Goal: Task Accomplishment & Management: Use online tool/utility

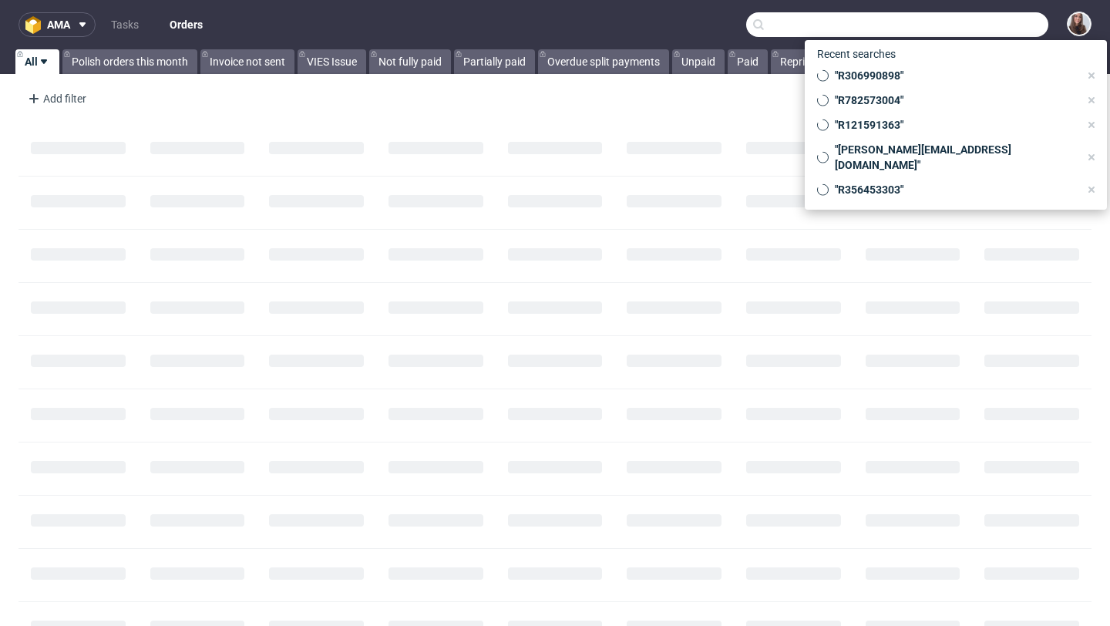
click at [978, 29] on input "text" at bounding box center [897, 24] width 302 height 25
paste input "R932942808"
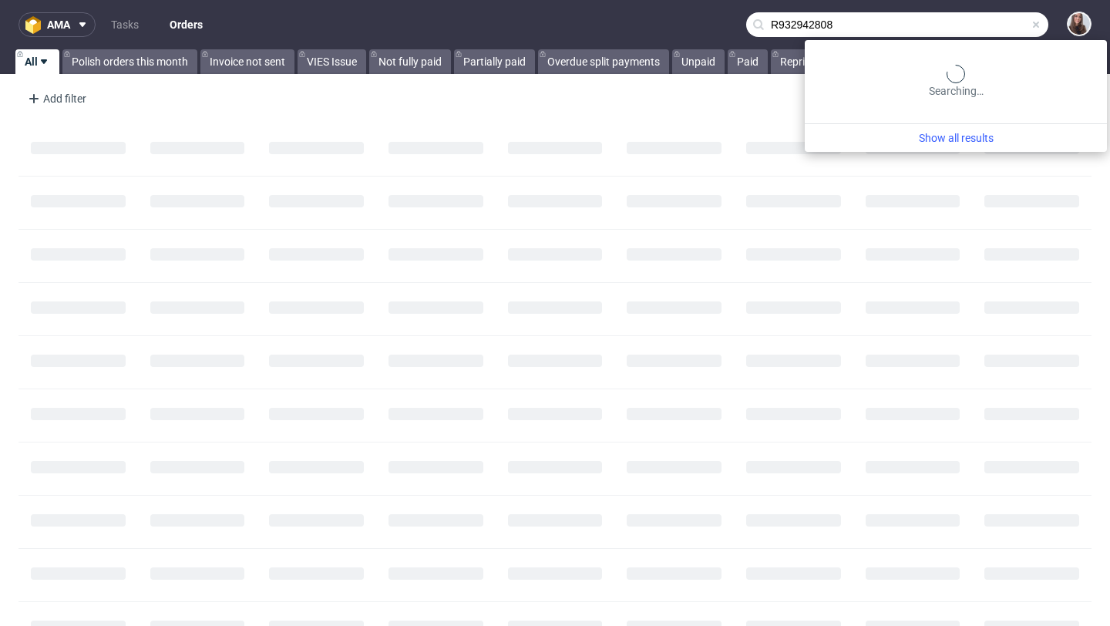
type input "R932942808"
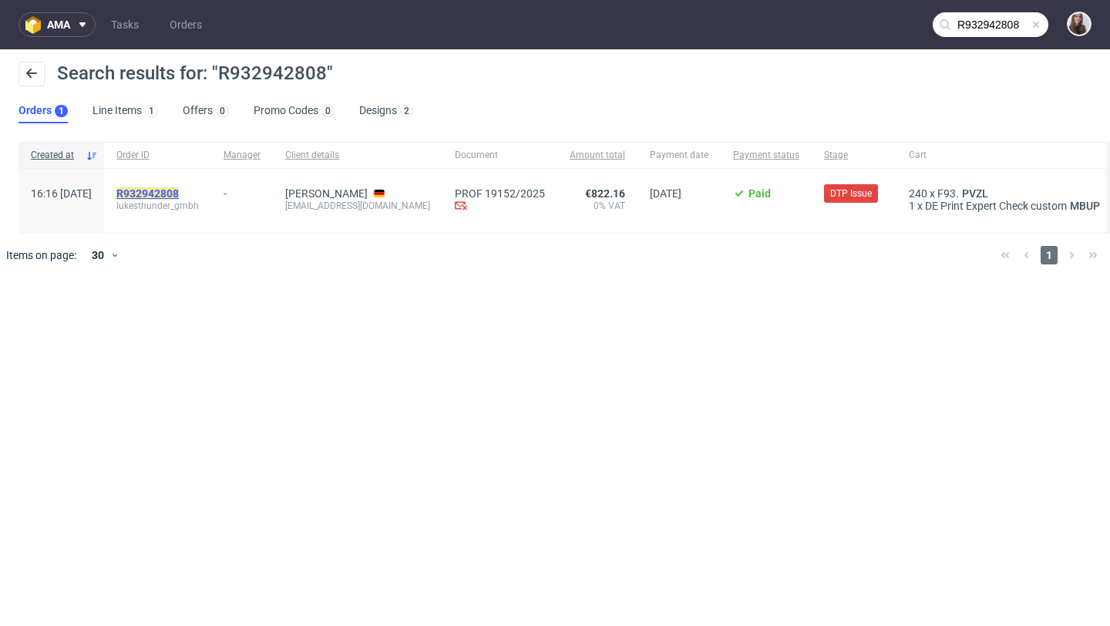
click at [179, 190] on mark "R932942808" at bounding box center [147, 193] width 62 height 12
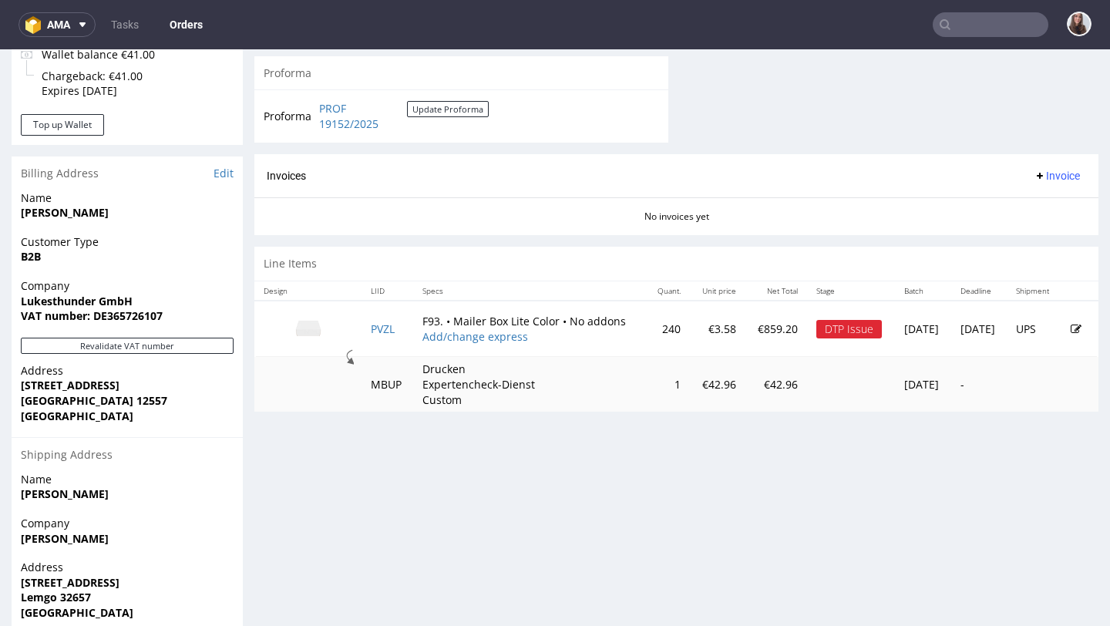
scroll to position [673, 0]
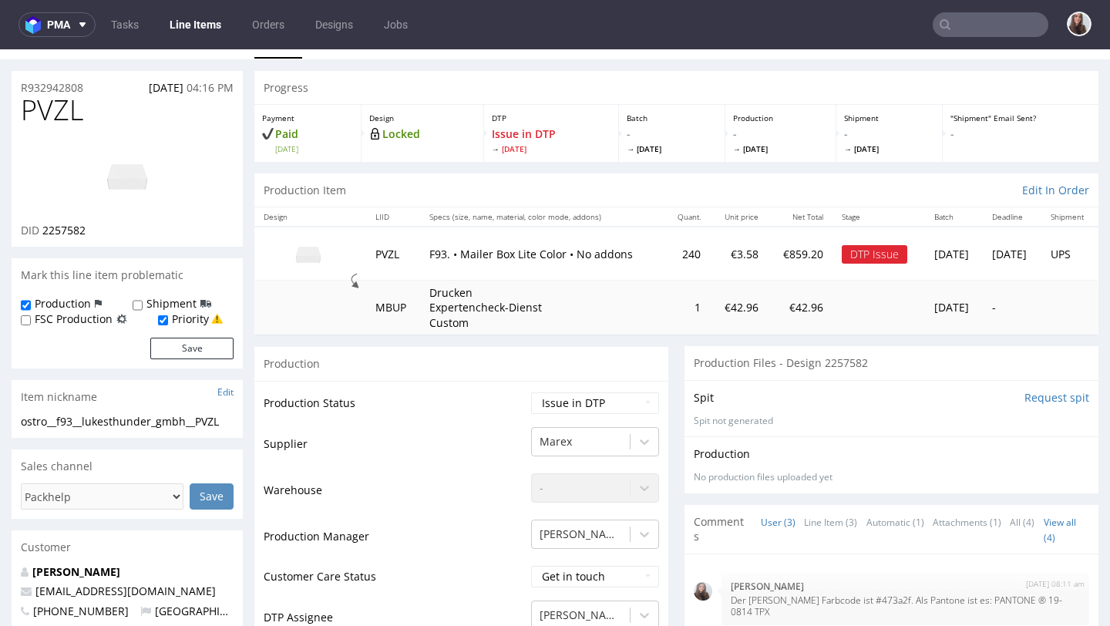
scroll to position [30, 0]
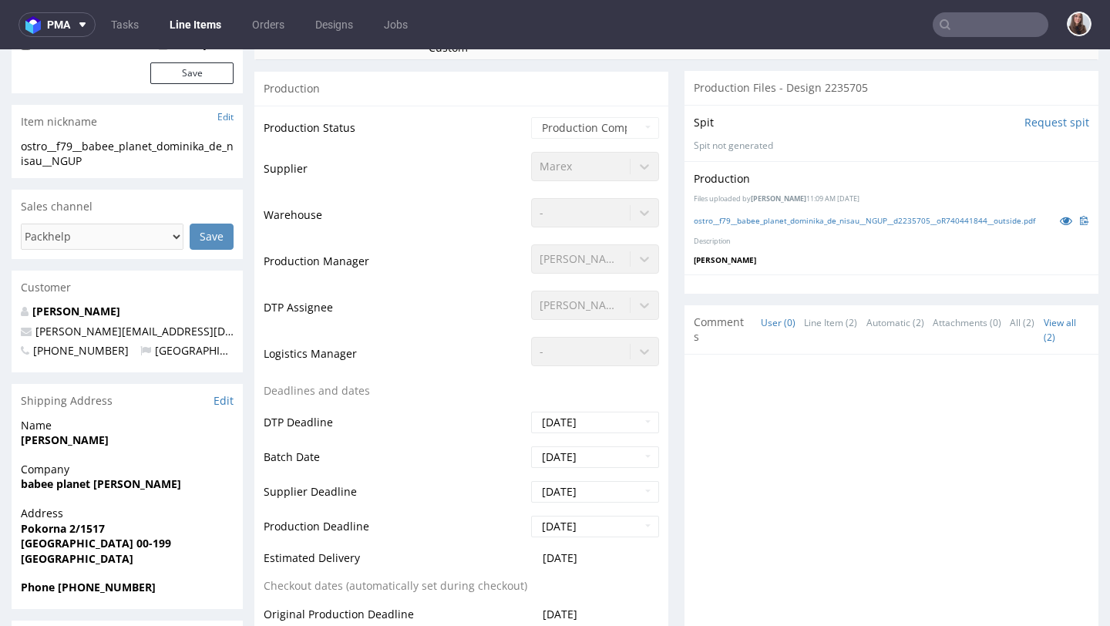
scroll to position [308, 0]
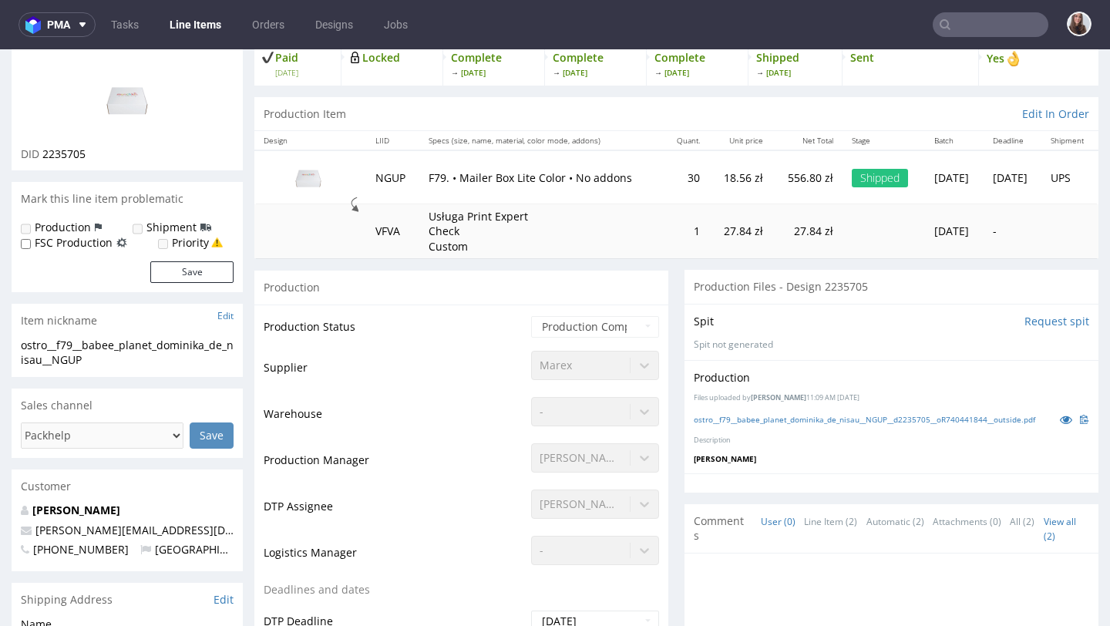
scroll to position [106, 0]
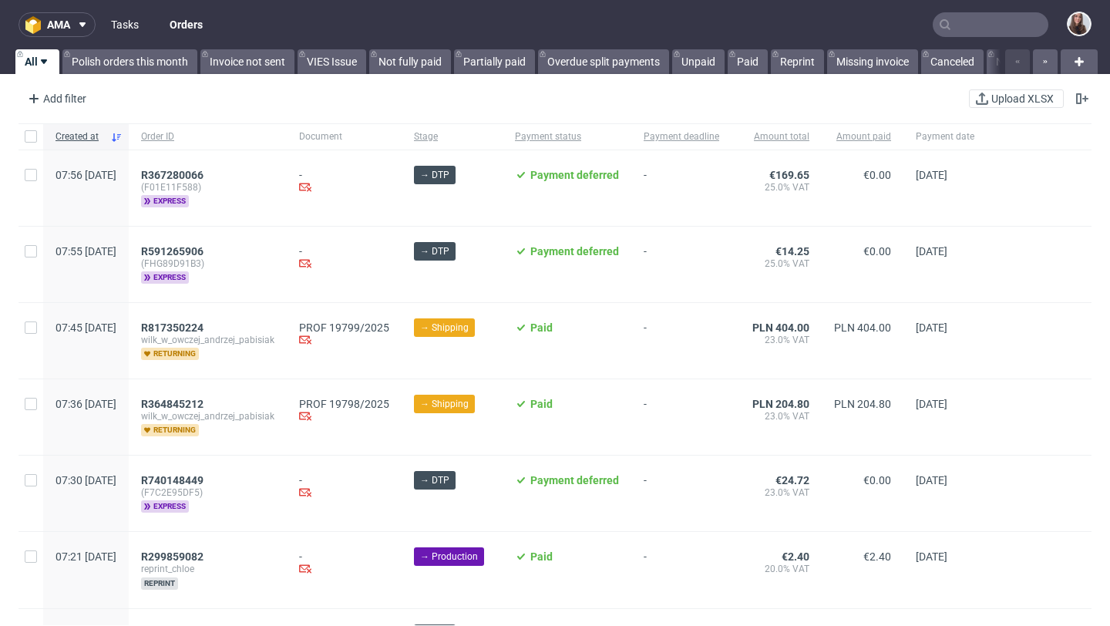
click at [127, 17] on link "Tasks" at bounding box center [125, 24] width 46 height 25
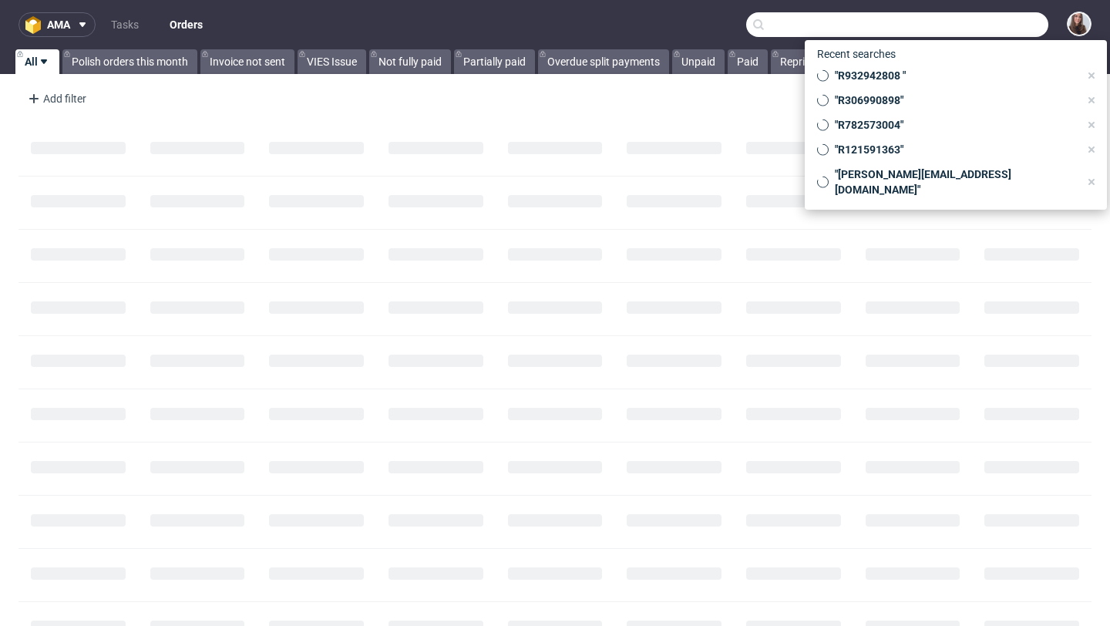
click at [1001, 31] on input "text" at bounding box center [897, 24] width 302 height 25
paste input "R912929595"
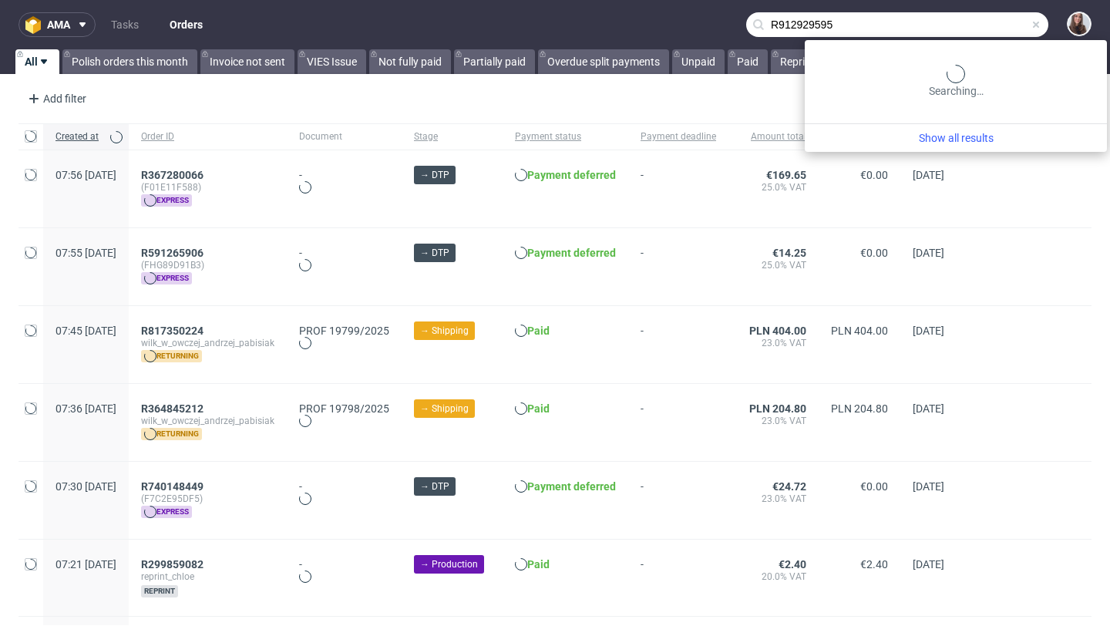
type input "R912929595"
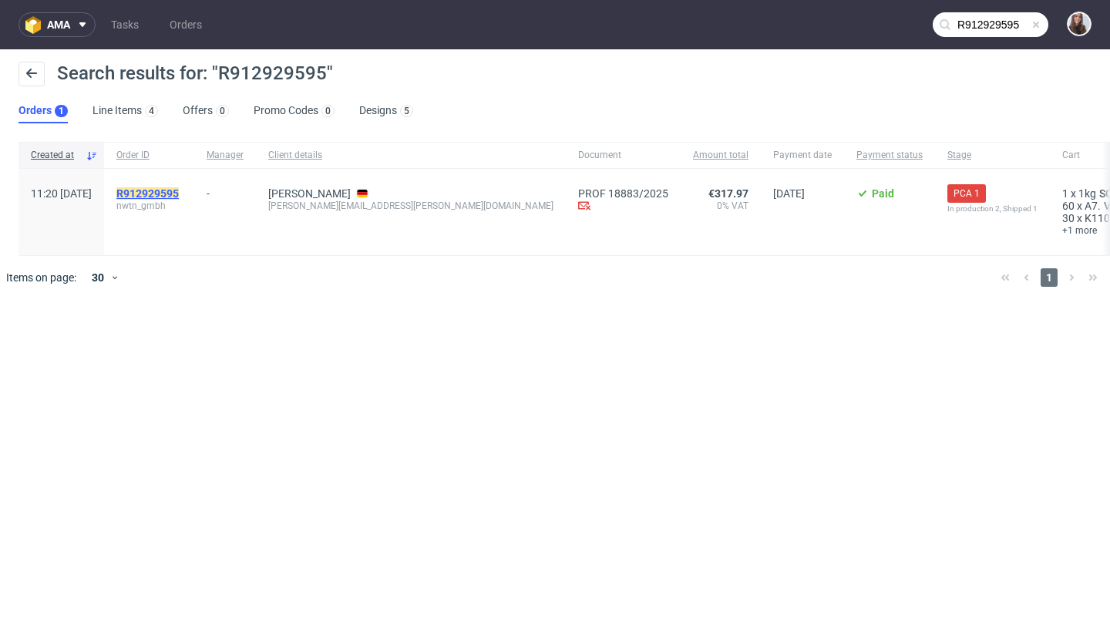
click at [177, 192] on mark "R912929595" at bounding box center [147, 193] width 62 height 12
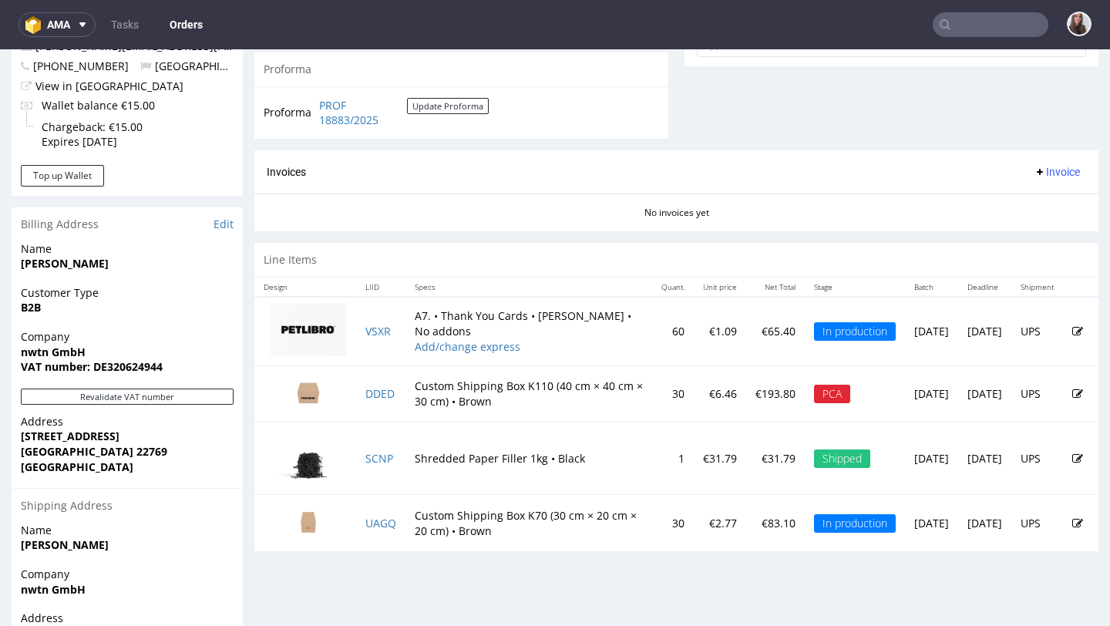
scroll to position [646, 0]
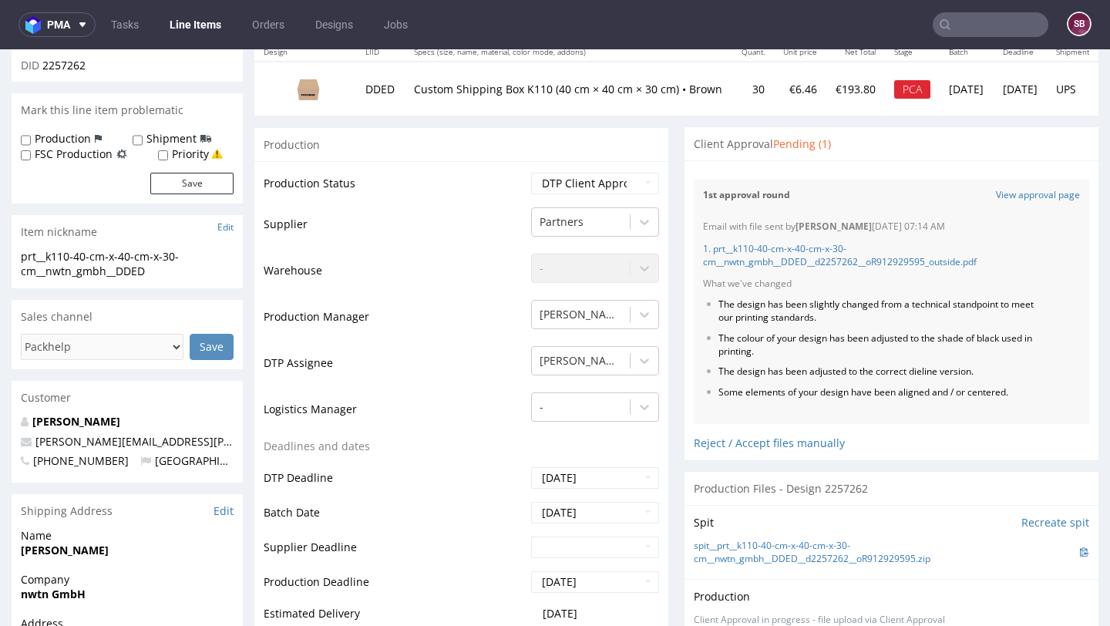
scroll to position [196, 0]
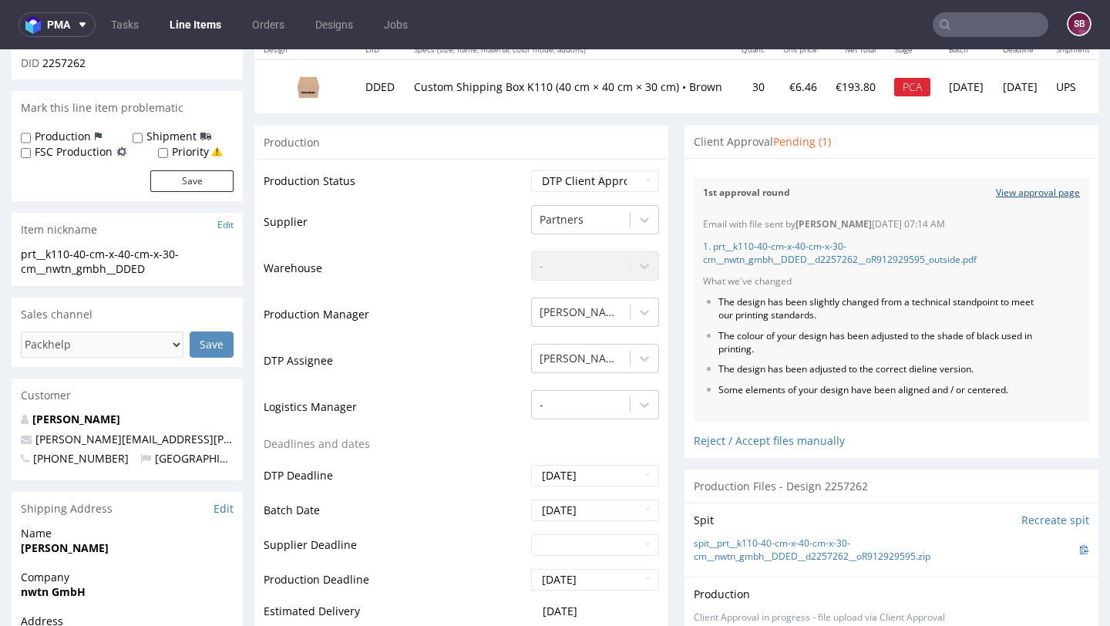
click at [1034, 190] on link "View approval page" at bounding box center [1038, 193] width 84 height 13
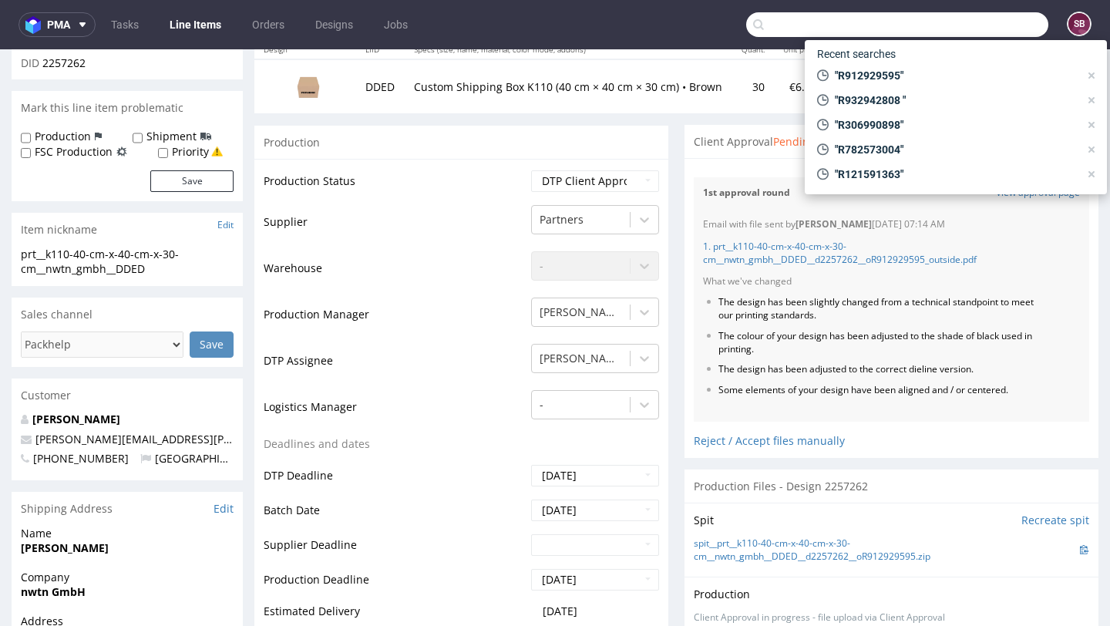
click at [960, 19] on input "text" at bounding box center [897, 24] width 302 height 25
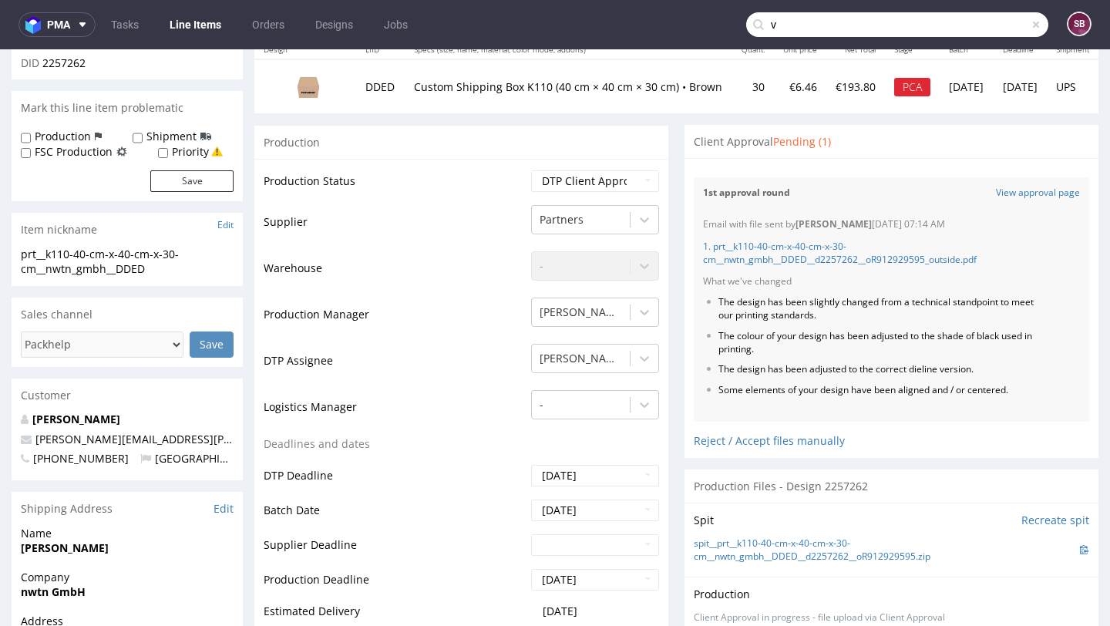
type input "v"
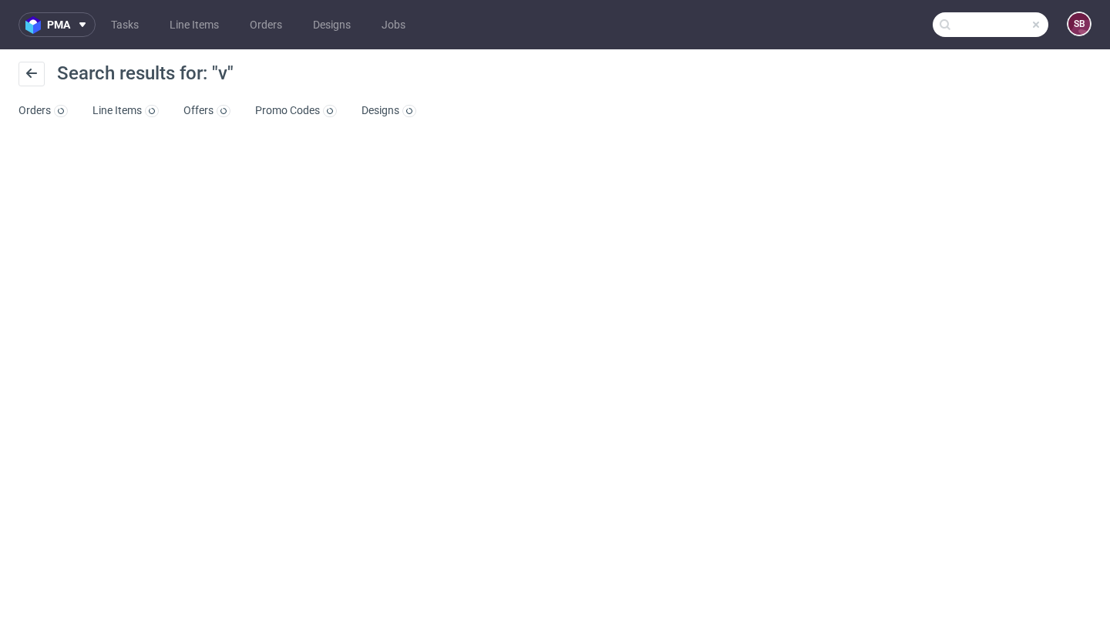
click at [955, 27] on input "text" at bounding box center [991, 24] width 116 height 25
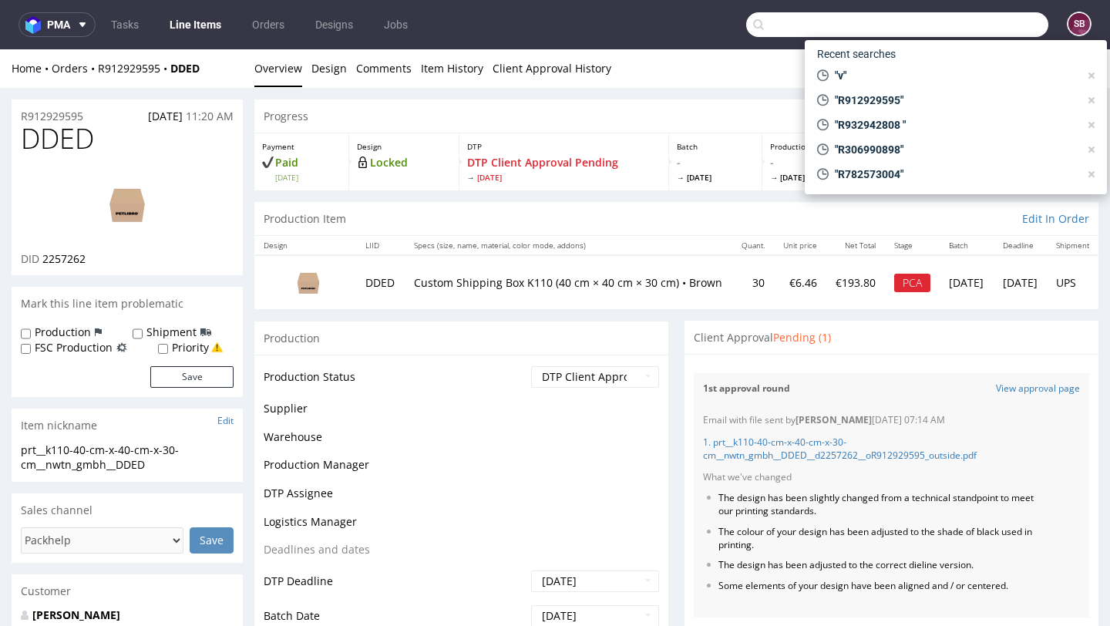
paste input "cyril.busset@gmail.com"
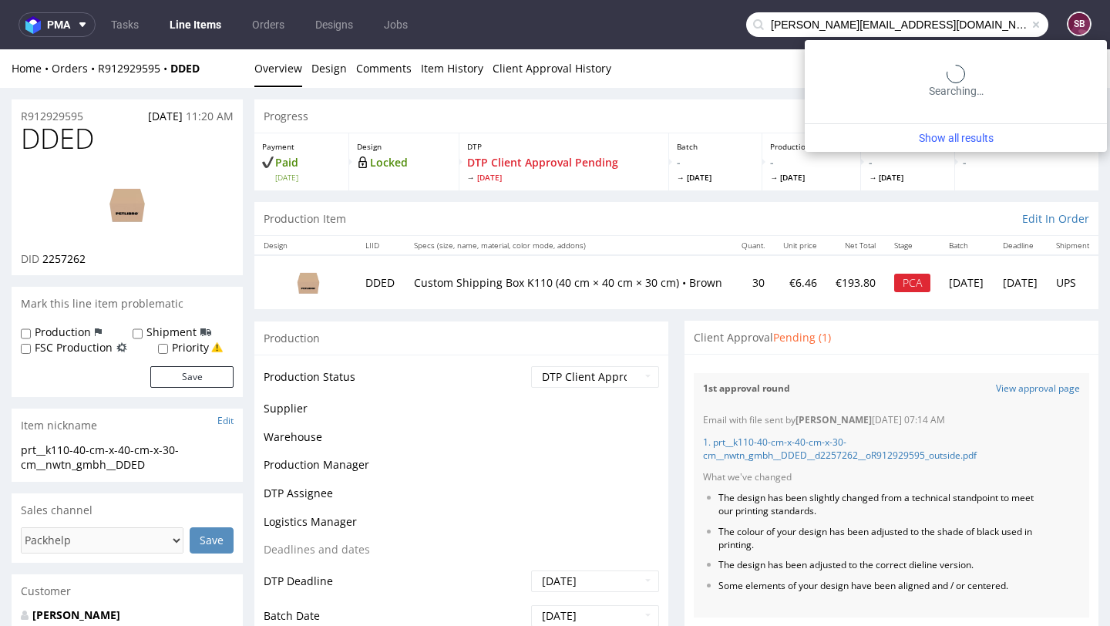
type input "cyril.busset@gmail.com"
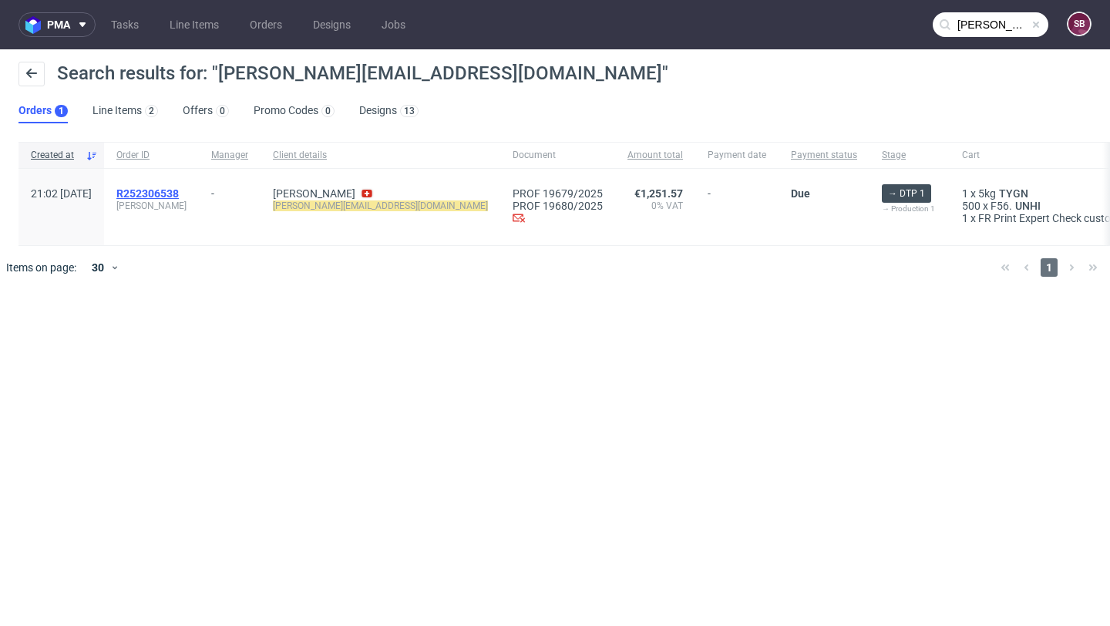
click at [179, 193] on span "R252306538" at bounding box center [147, 193] width 62 height 12
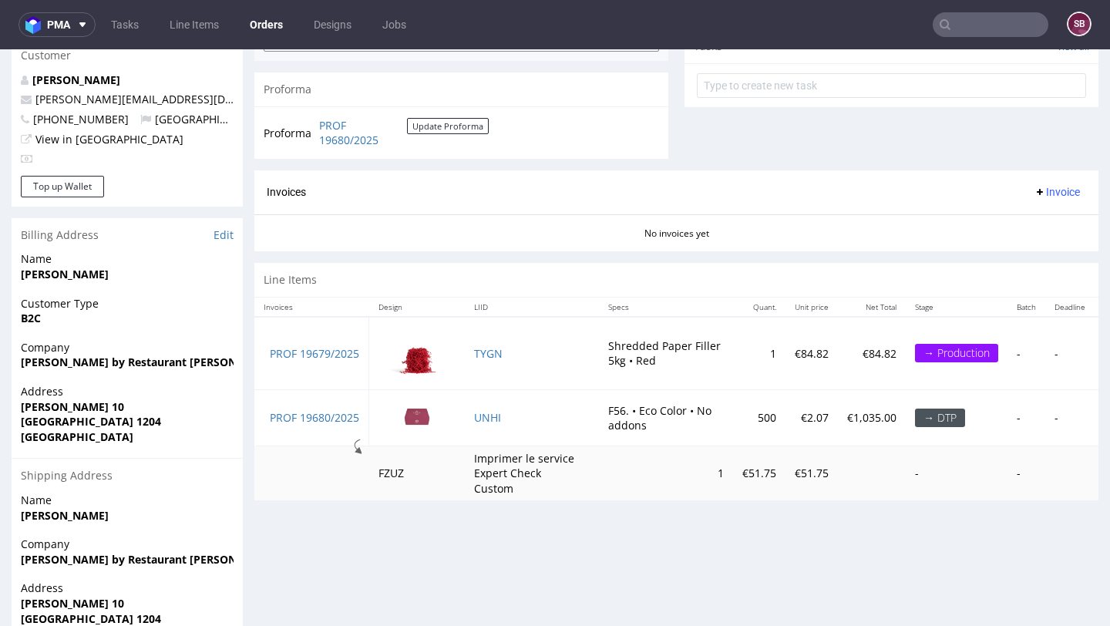
scroll to position [577, 0]
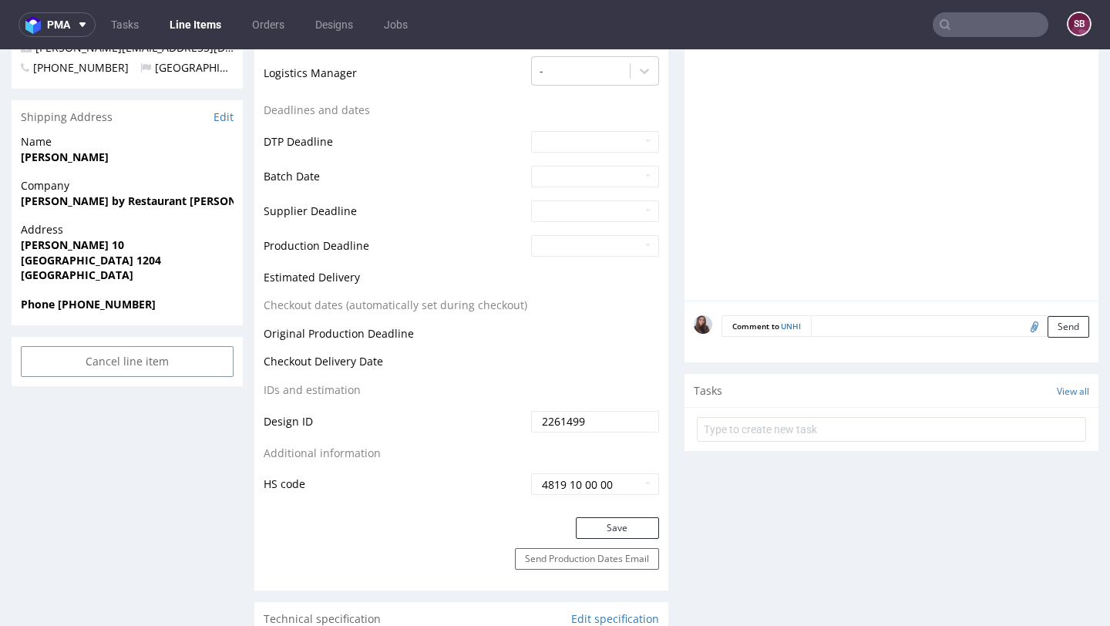
scroll to position [582, 0]
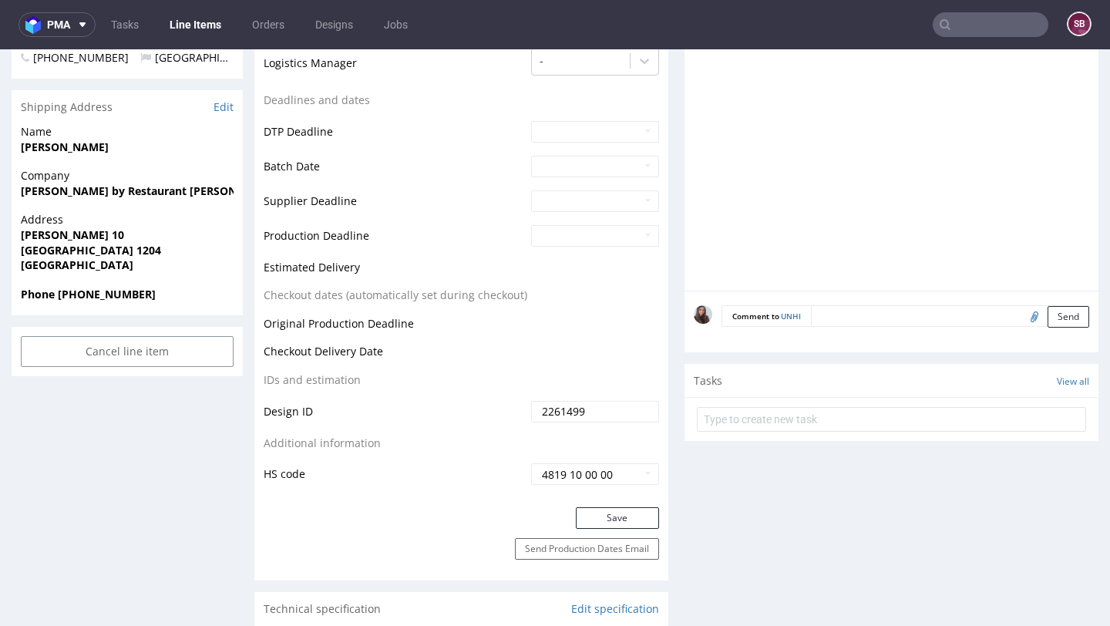
click at [1021, 315] on input "file" at bounding box center [1032, 316] width 22 height 20
type input "C:\fakepath\contact-form_Screenshot 2025-09-16 125237.png"
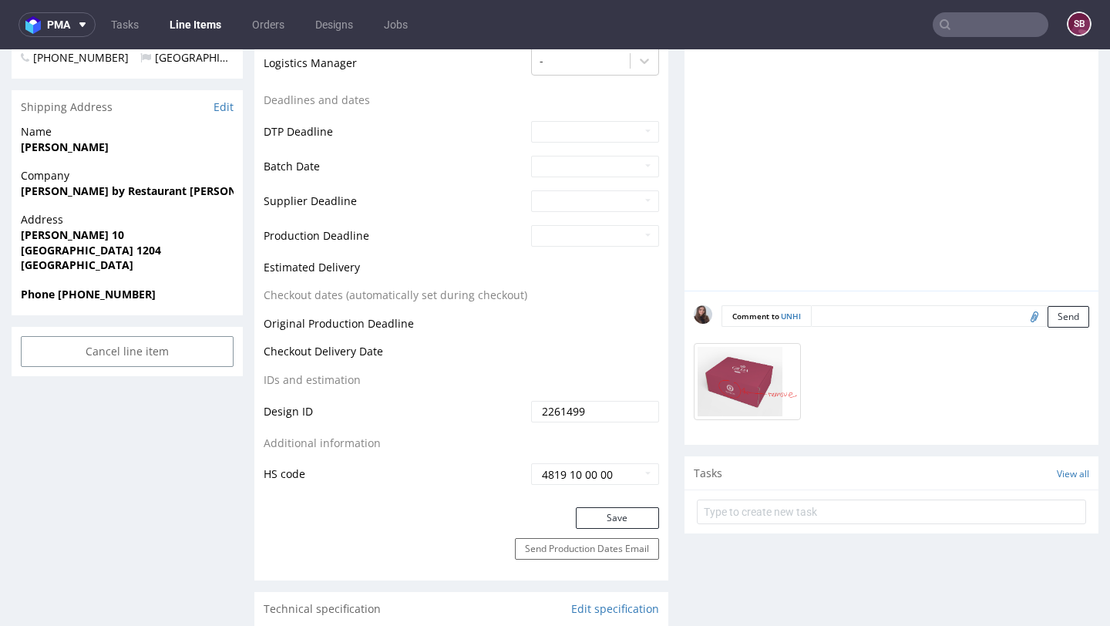
click at [897, 321] on textarea at bounding box center [950, 316] width 278 height 22
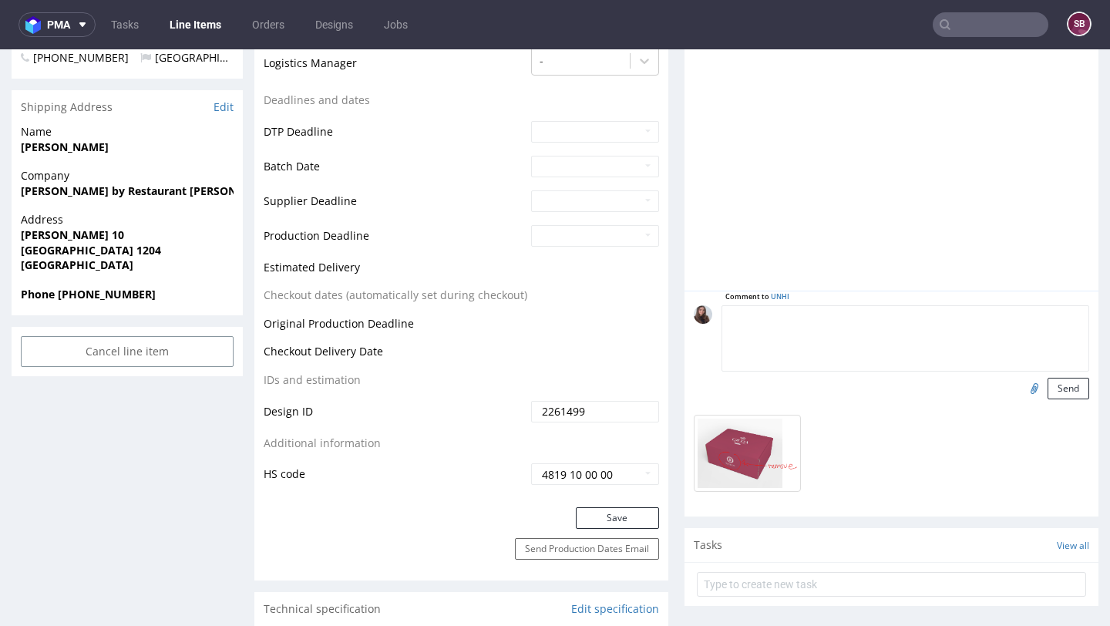
click at [850, 321] on textarea at bounding box center [905, 338] width 368 height 66
paste textarea "Please modify the visual before printing."
type textarea "Please modify the visual before printing."
click at [1053, 388] on button "Send" at bounding box center [1068, 389] width 42 height 22
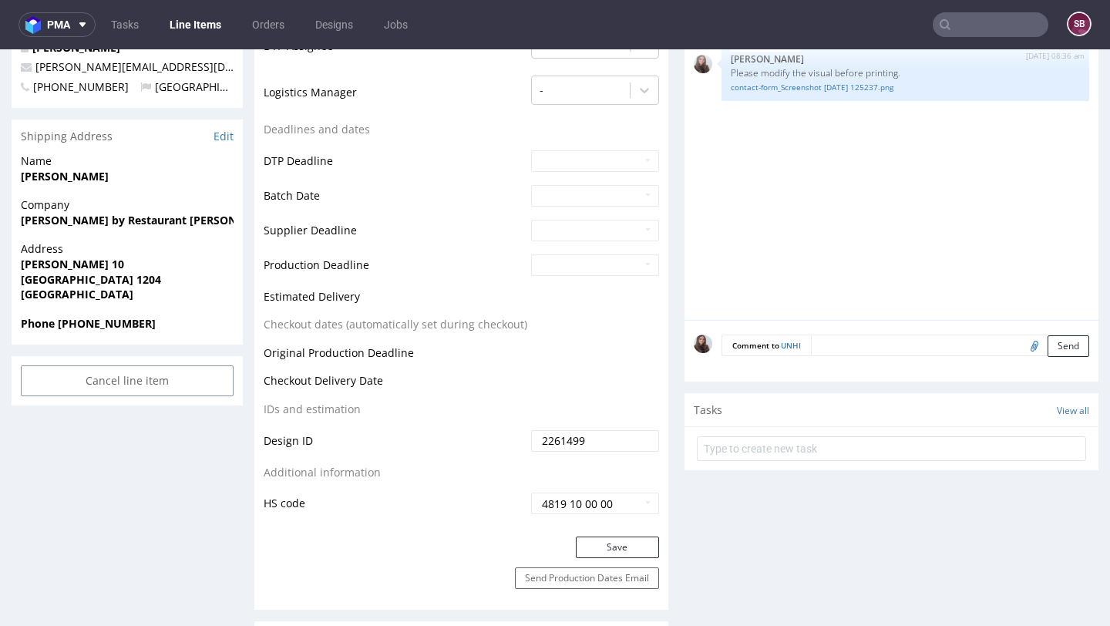
scroll to position [557, 0]
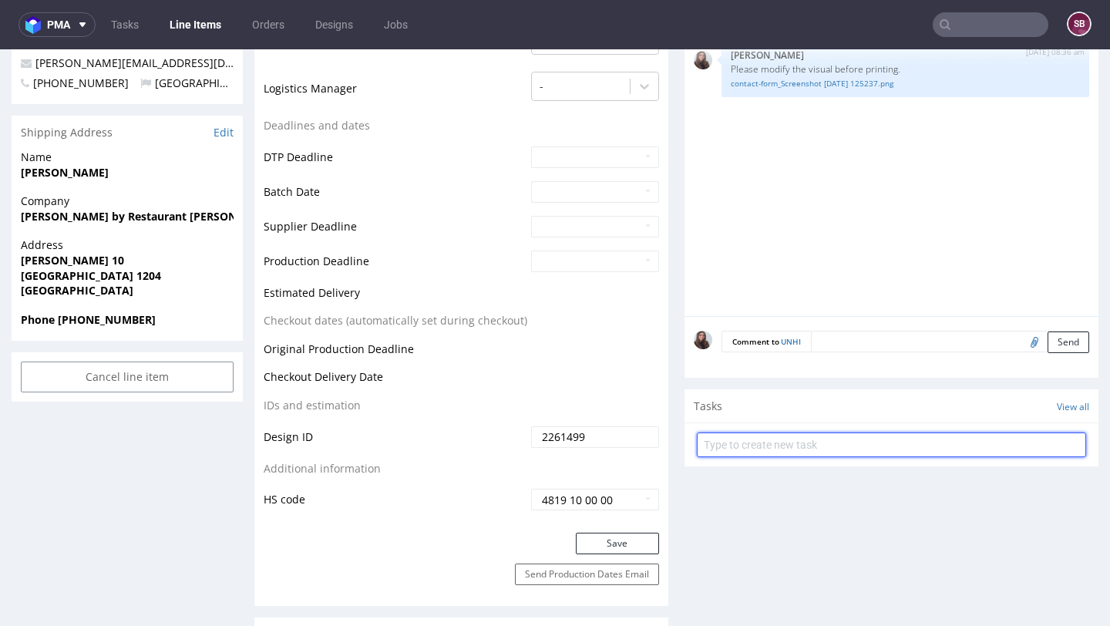
click at [792, 437] on input "text" at bounding box center [891, 444] width 389 height 25
type input "`"
type input "Design"
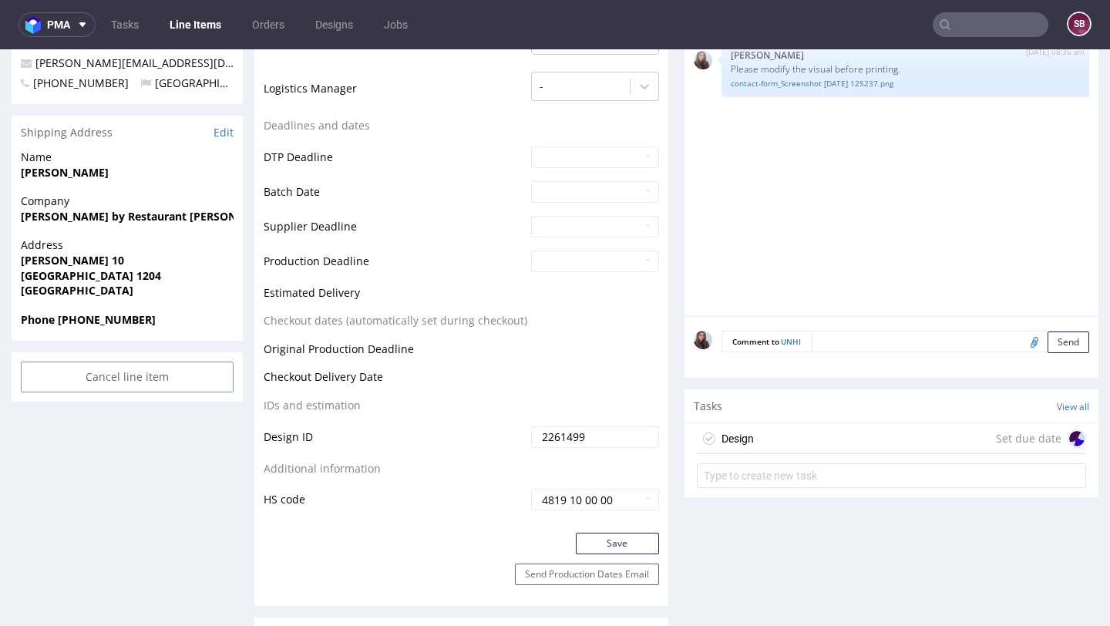
click at [839, 441] on div "Design Set due date" at bounding box center [891, 438] width 389 height 31
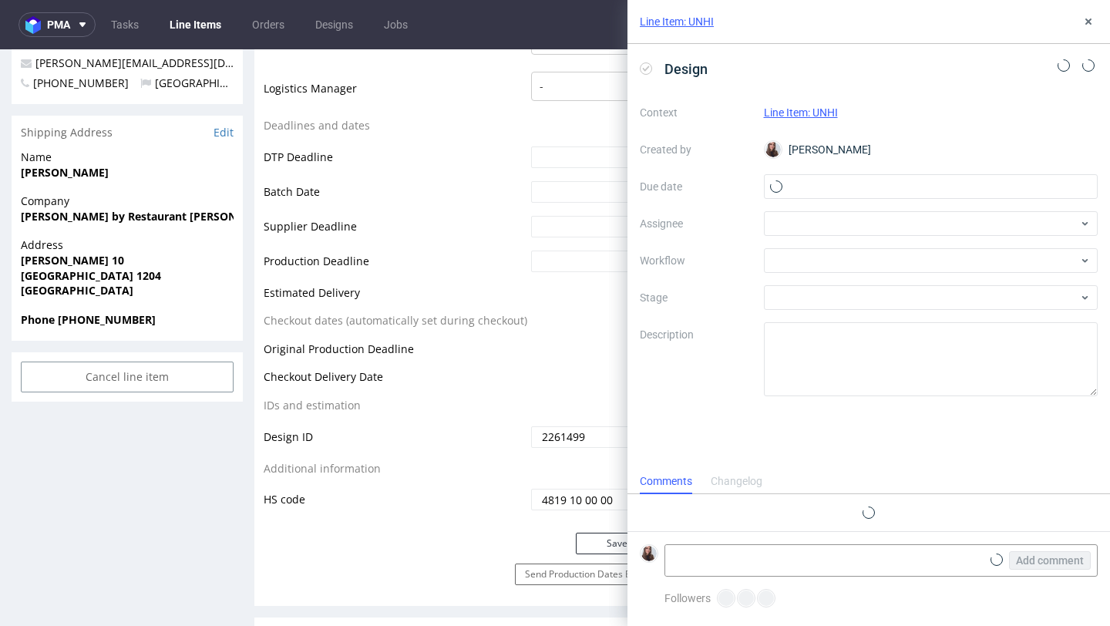
scroll to position [12, 0]
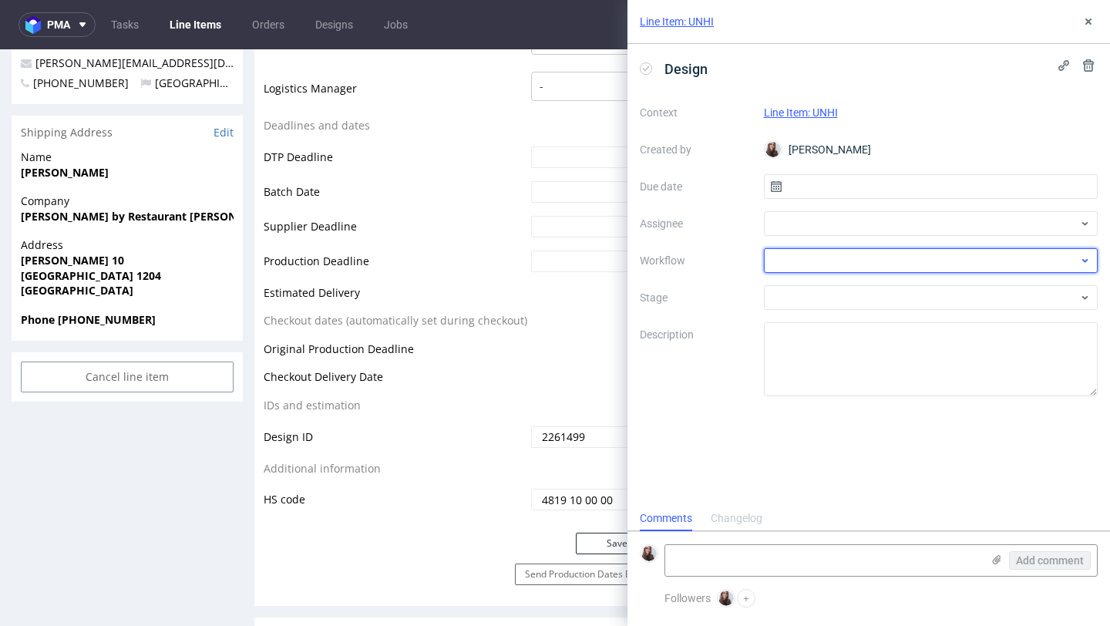
click at [874, 255] on div at bounding box center [931, 260] width 335 height 25
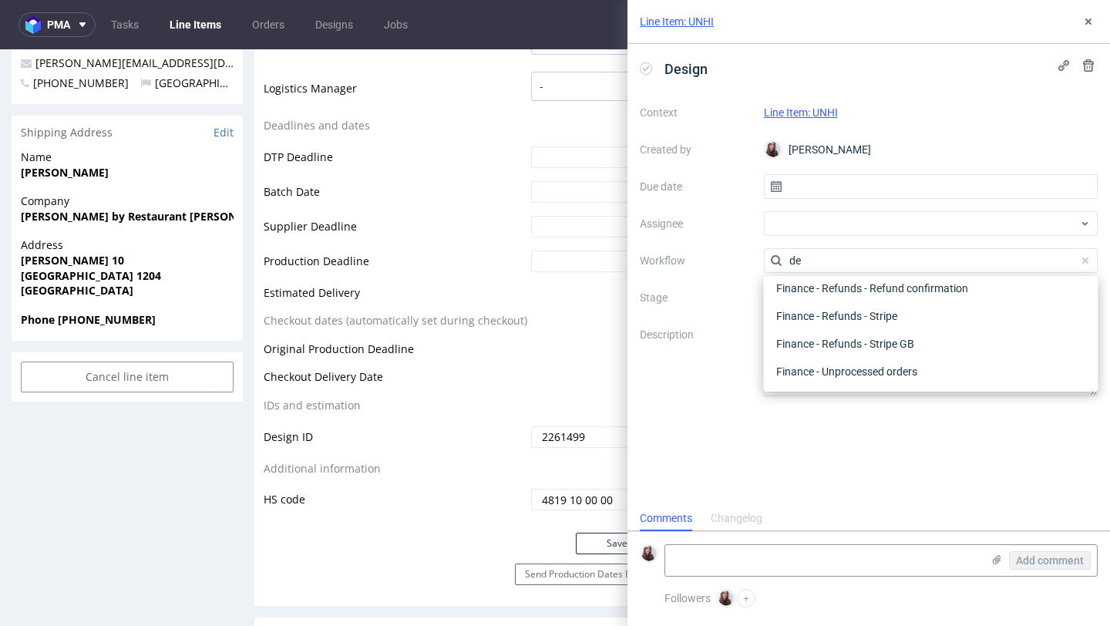
scroll to position [0, 0]
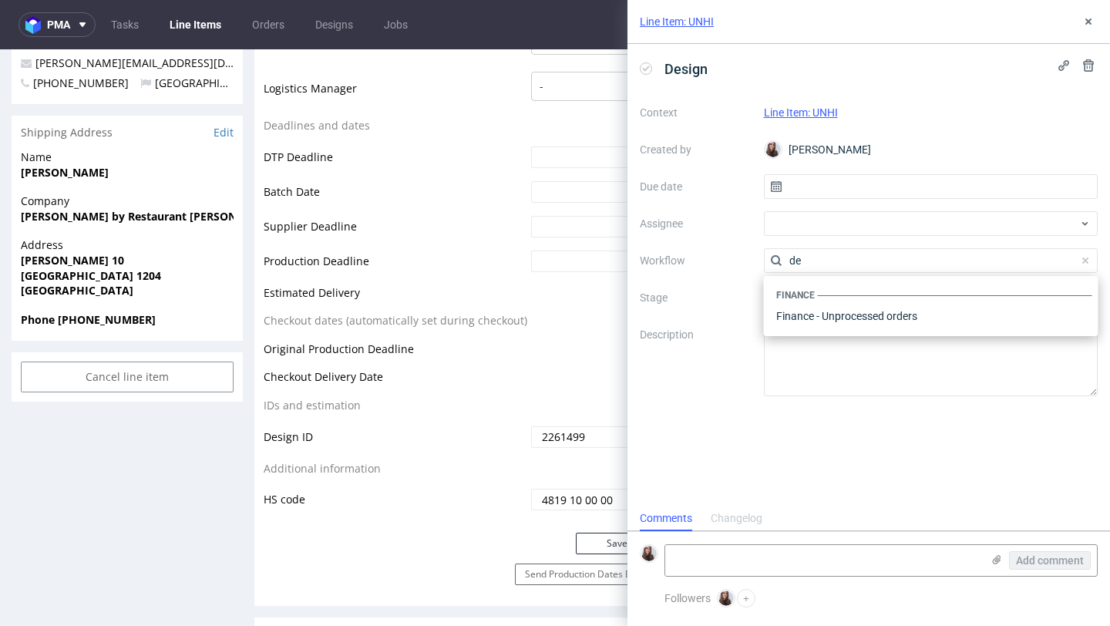
type input "d"
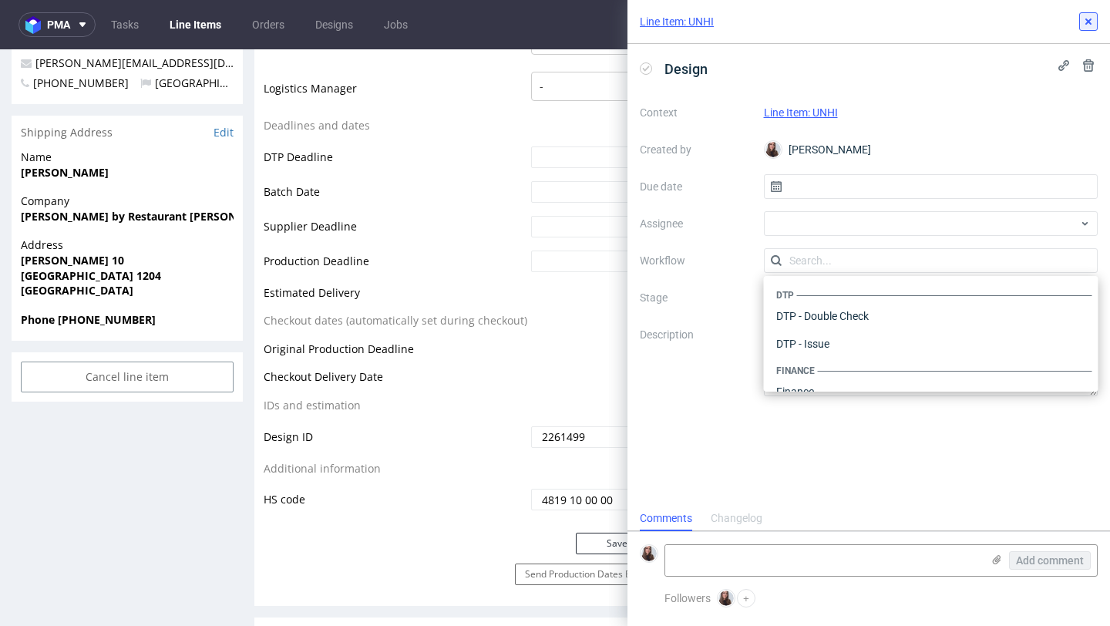
click at [1088, 27] on icon at bounding box center [1088, 21] width 12 height 12
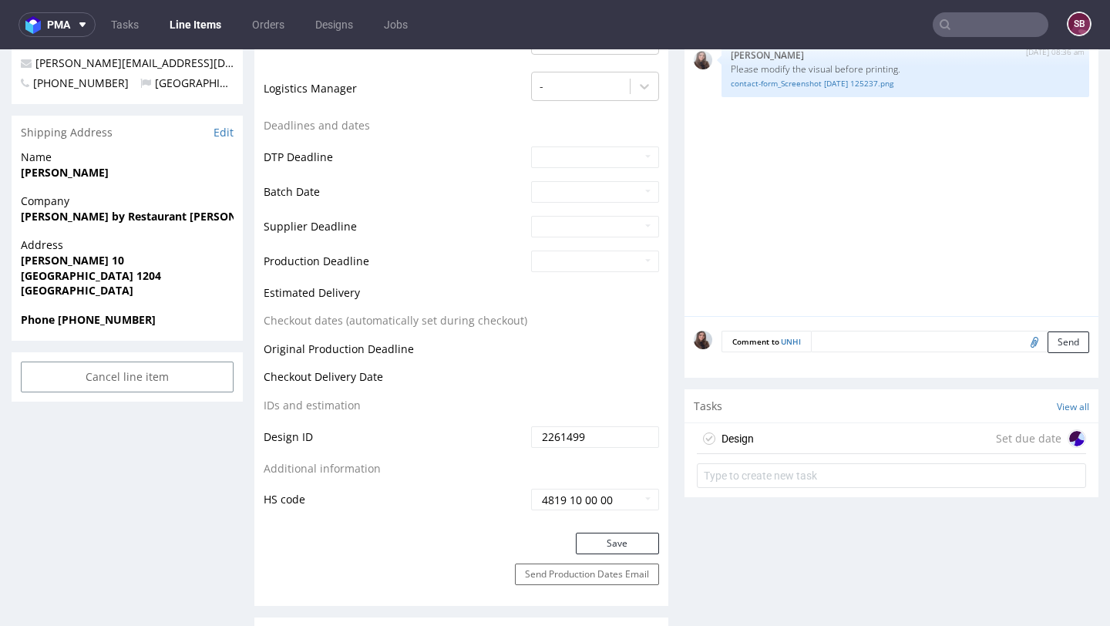
click at [1003, 436] on div "Set due date" at bounding box center [1041, 438] width 90 height 18
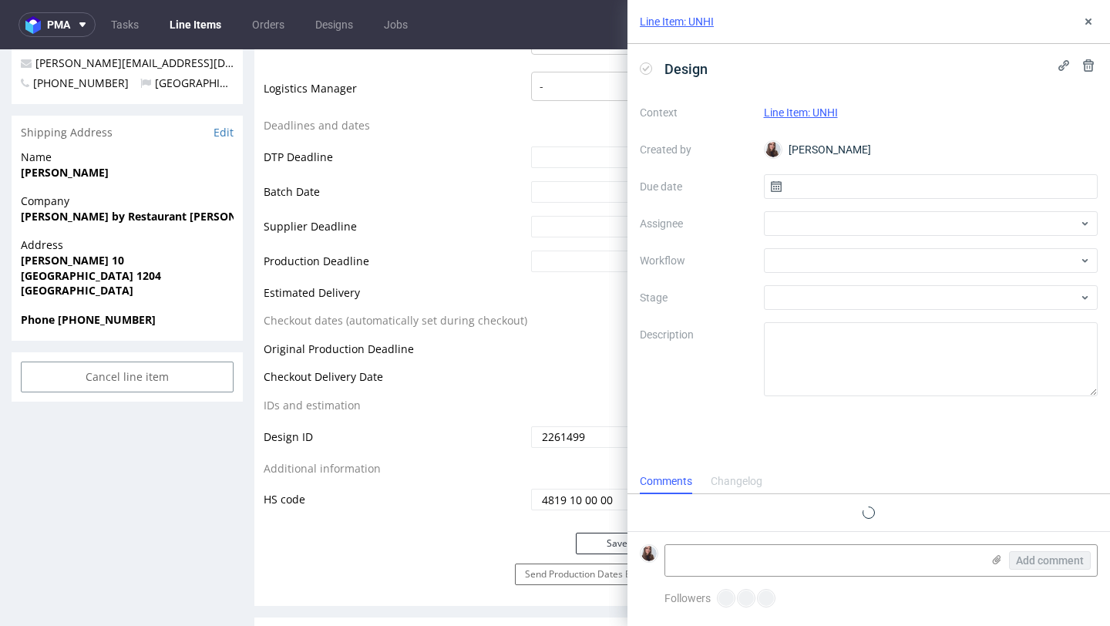
scroll to position [12, 0]
click at [1087, 67] on use at bounding box center [1088, 65] width 11 height 12
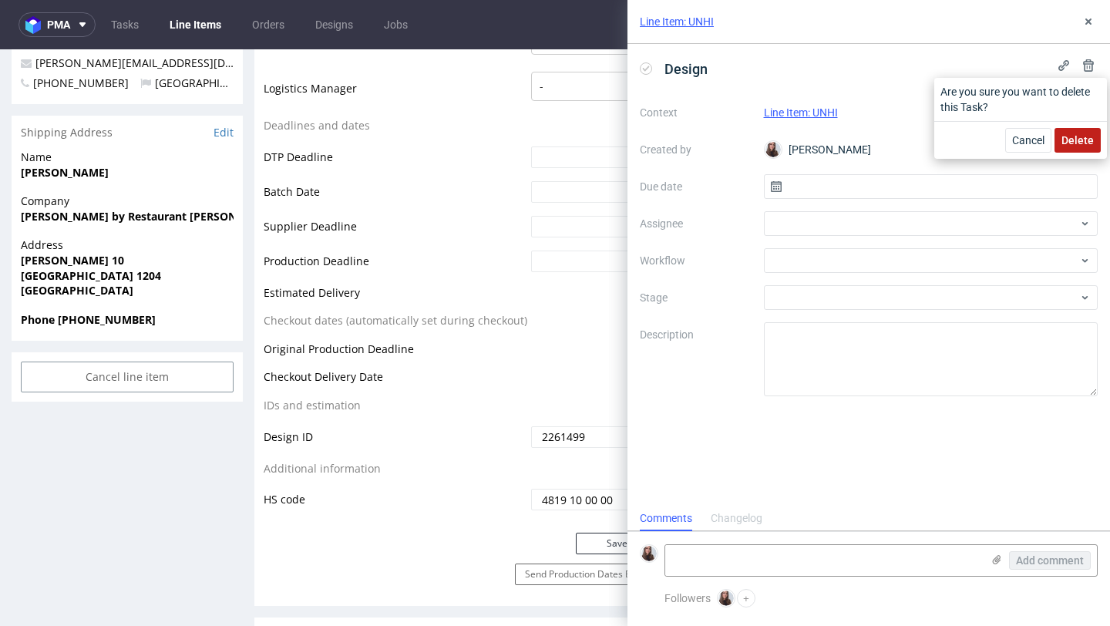
click at [1062, 146] on button "Delete" at bounding box center [1077, 140] width 46 height 25
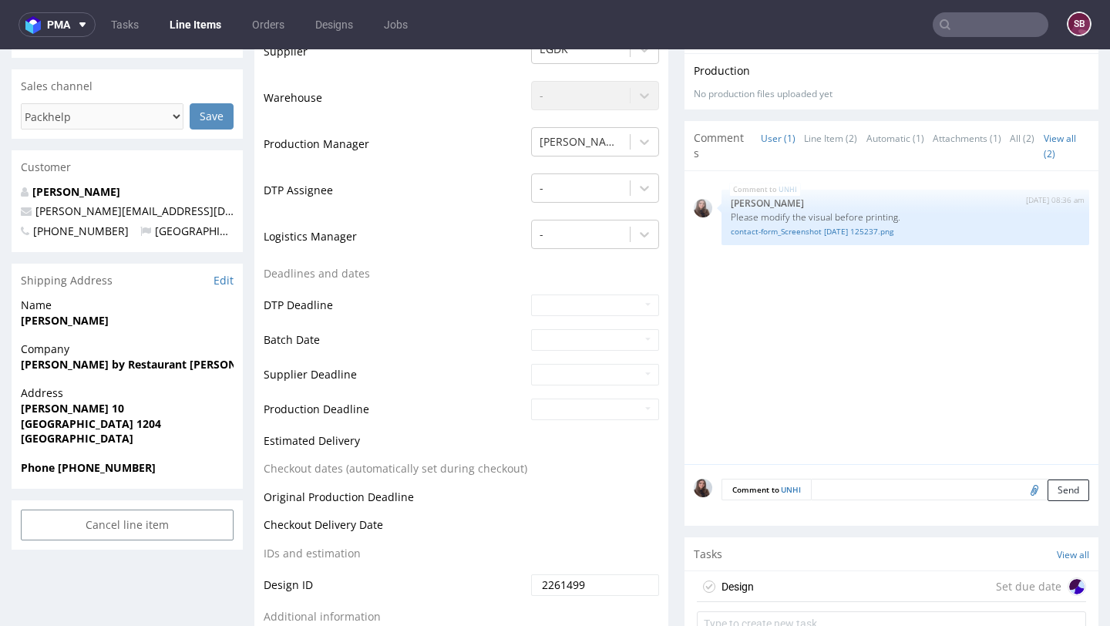
scroll to position [409, 0]
click at [815, 480] on textarea at bounding box center [950, 489] width 278 height 22
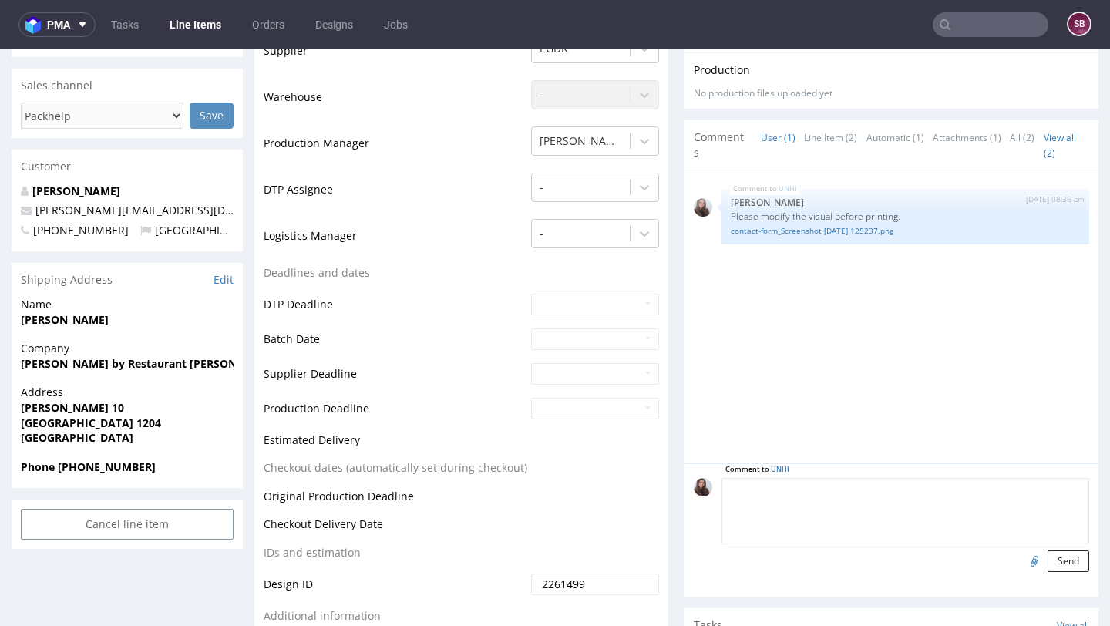
click at [819, 494] on textarea at bounding box center [905, 511] width 368 height 66
click at [767, 503] on textarea at bounding box center [905, 511] width 368 height 66
click at [761, 499] on textarea at bounding box center [905, 511] width 368 height 66
type textarea "O"
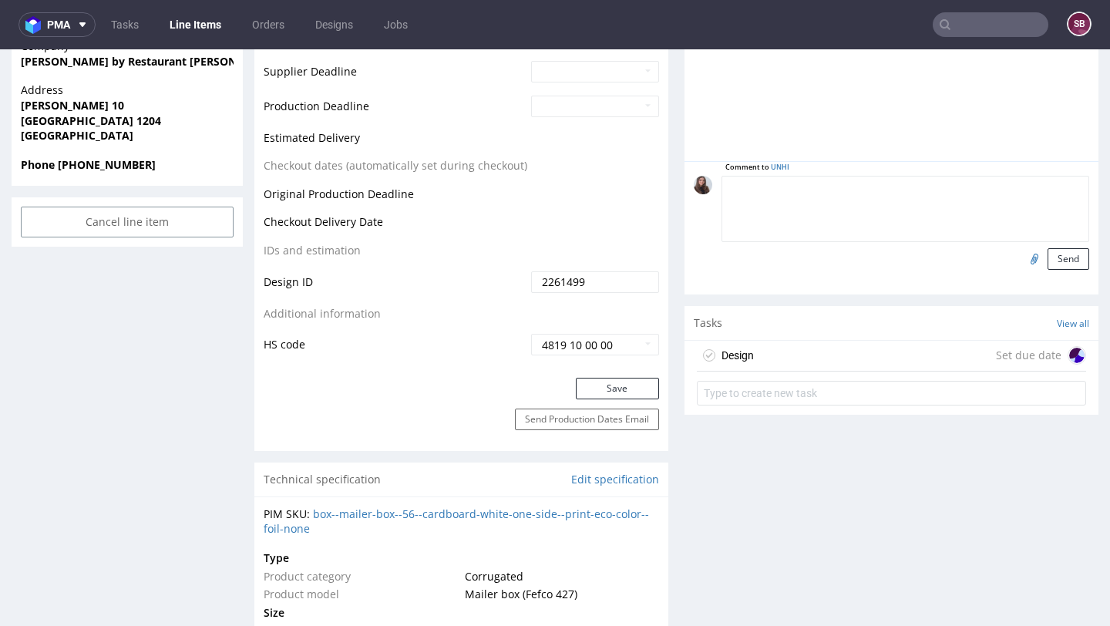
scroll to position [795, 0]
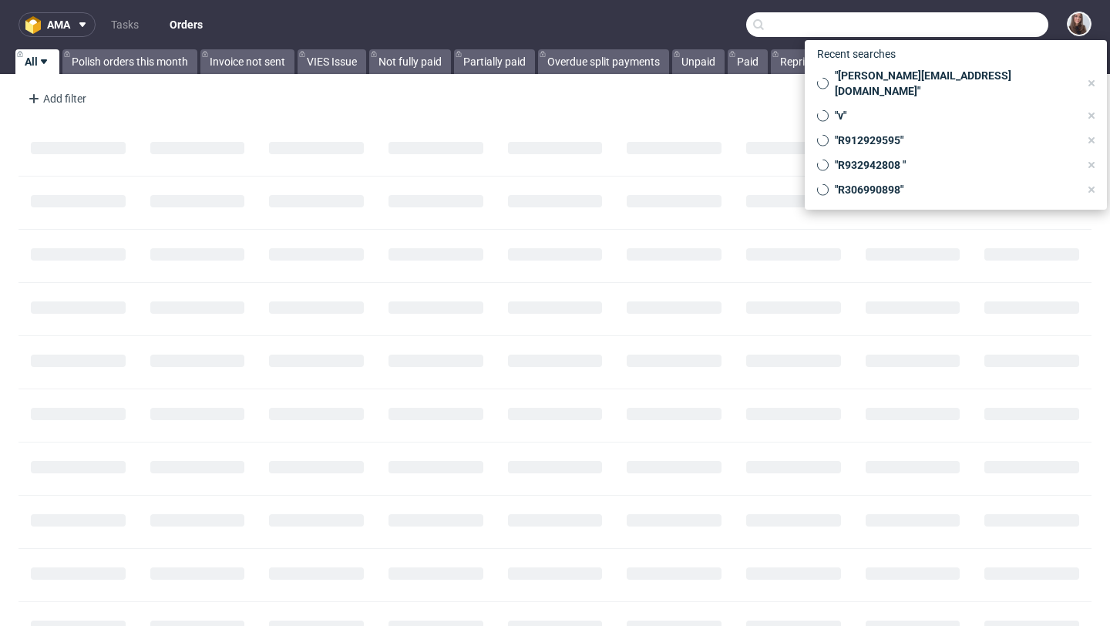
click at [961, 28] on input "text" at bounding box center [897, 24] width 302 height 25
paste input "R242889453"
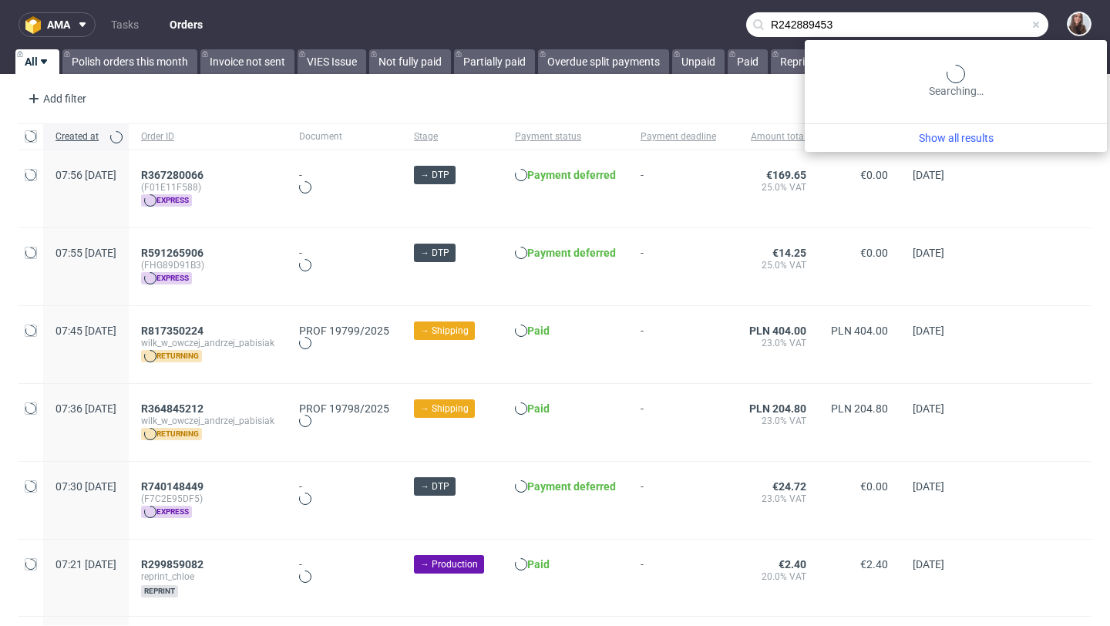
type input "R242889453"
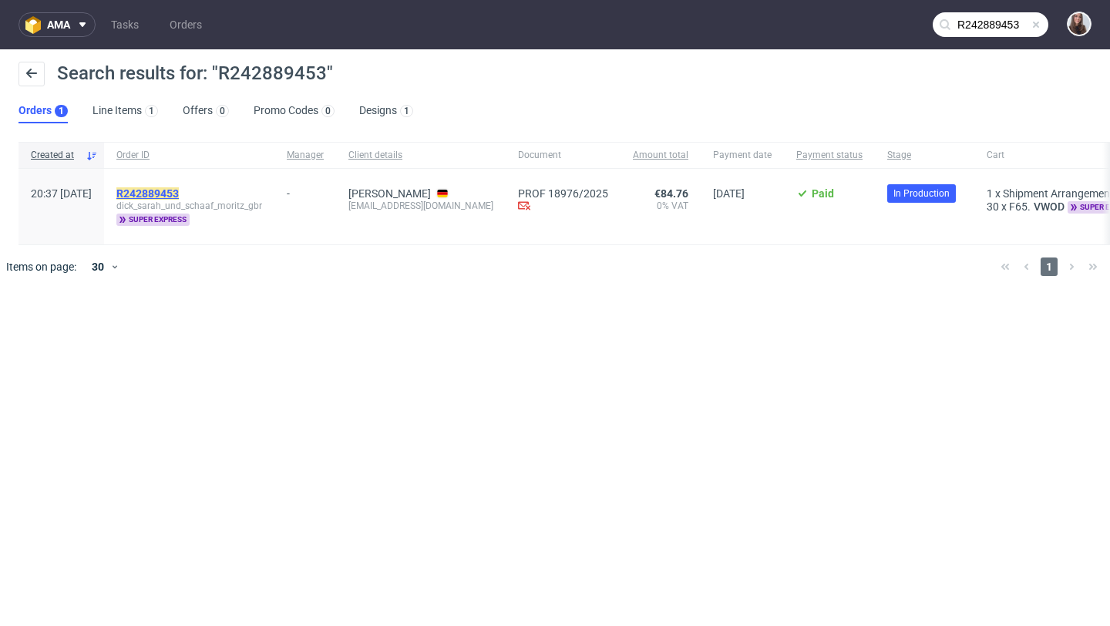
click at [179, 190] on mark "R242889453" at bounding box center [147, 193] width 62 height 12
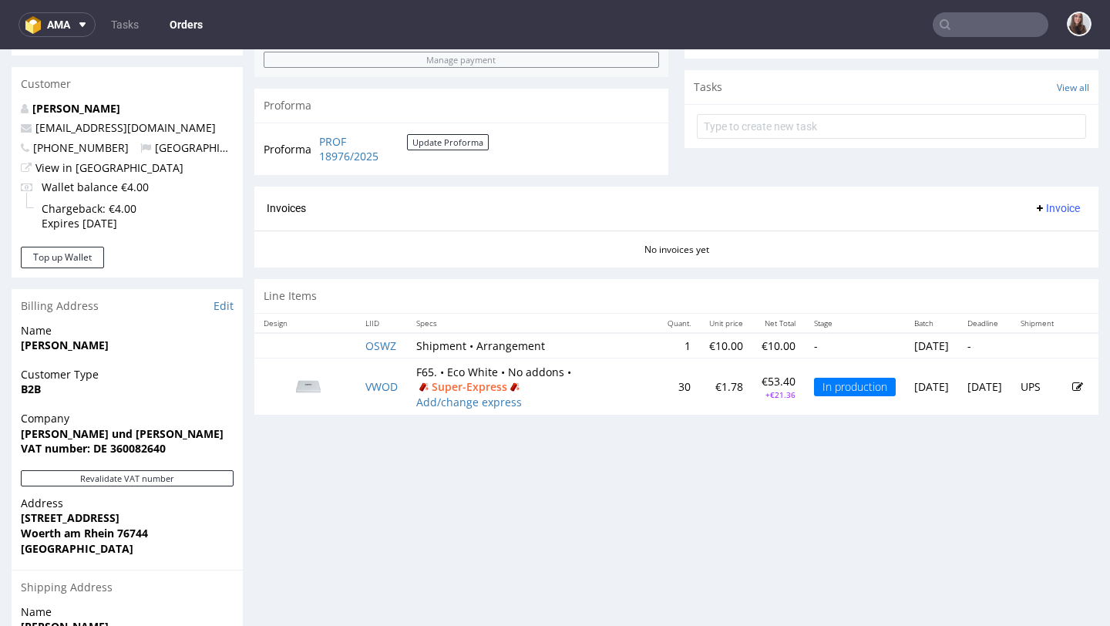
scroll to position [534, 0]
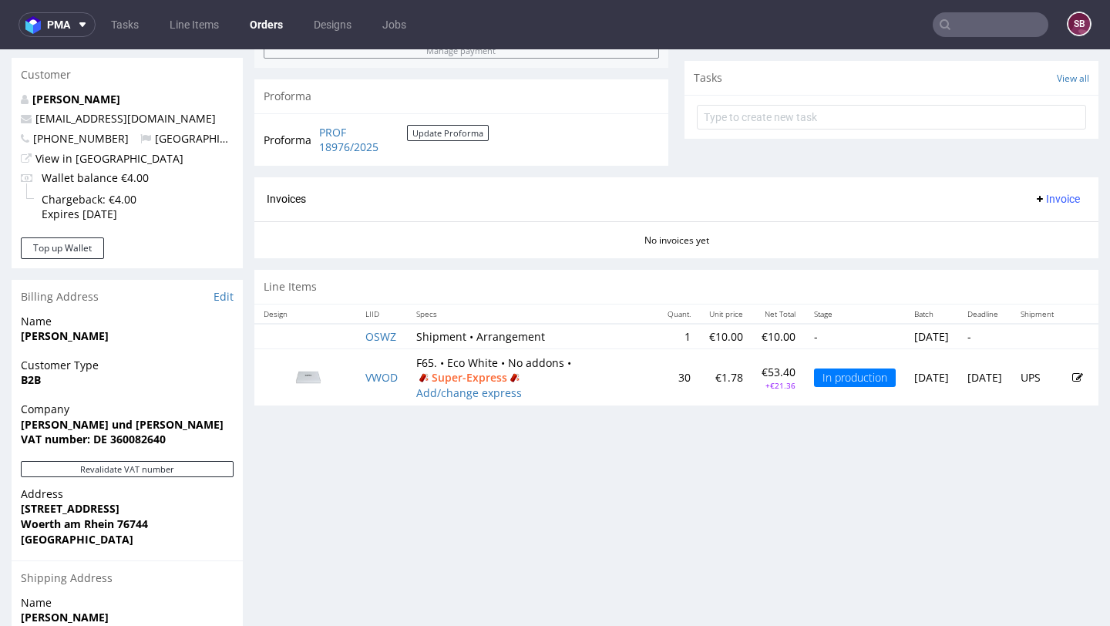
scroll to position [542, 0]
click at [964, 27] on input "text" at bounding box center [991, 24] width 116 height 25
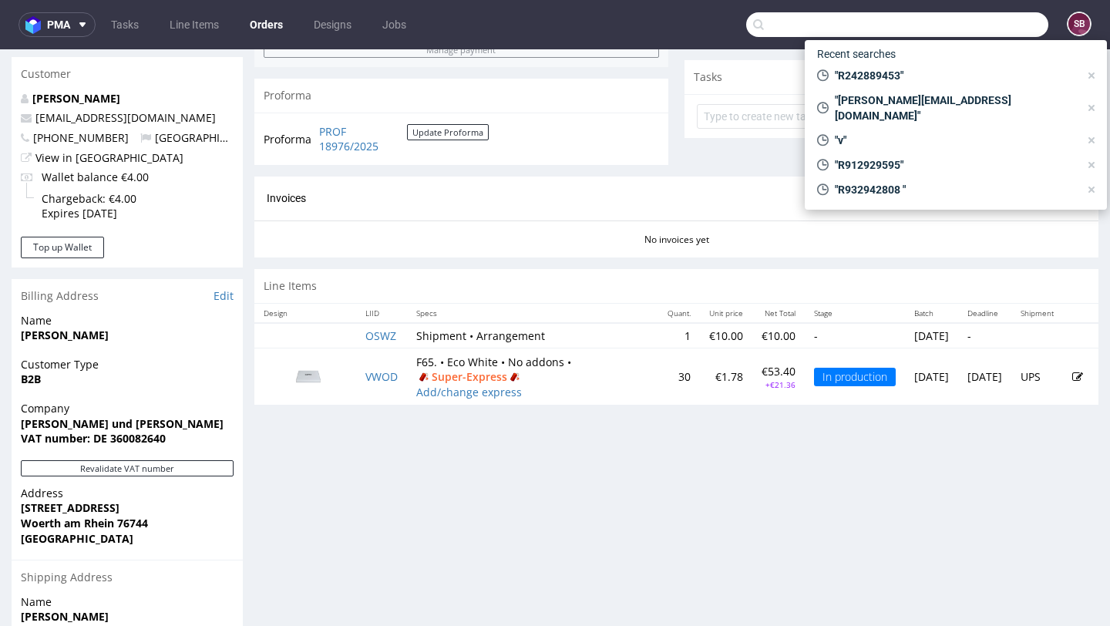
paste input "R943101910"
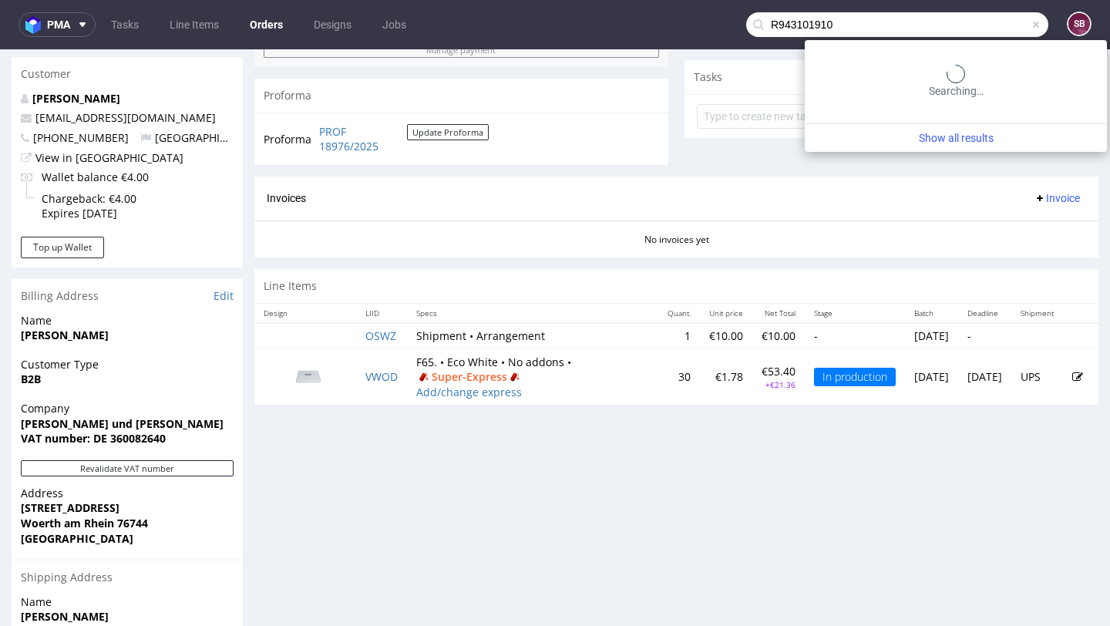
type input "R943101910"
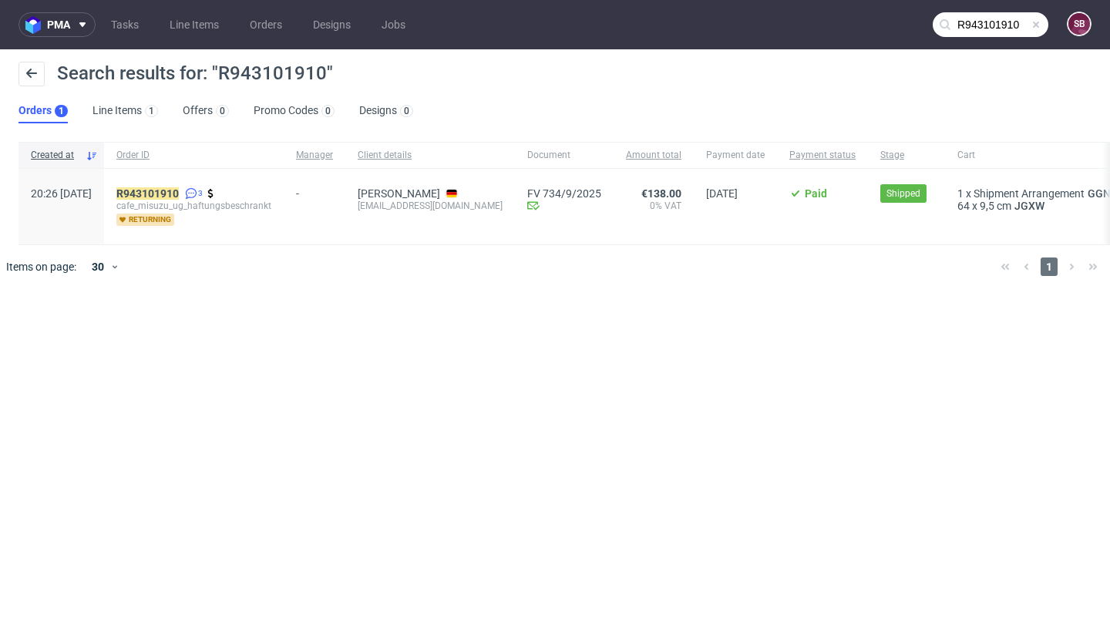
click at [197, 186] on div "R943101910 3 cafe_misuzu_ug_haftungsbeschrankt returning" at bounding box center [194, 207] width 180 height 76
click at [179, 191] on mark "R943101910" at bounding box center [147, 193] width 62 height 12
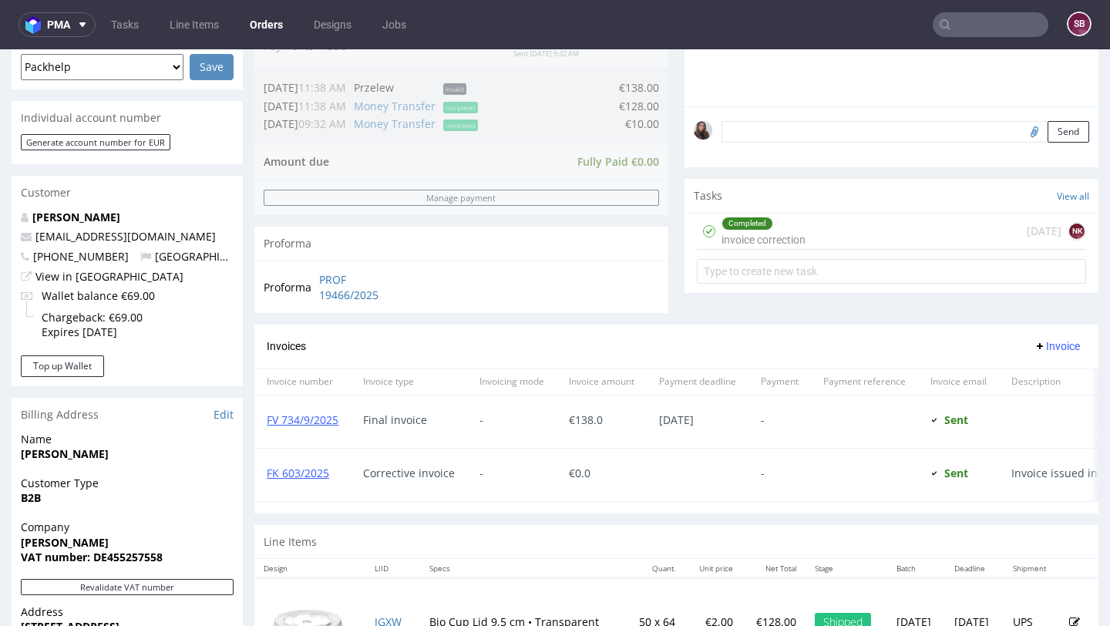
scroll to position [424, 0]
click at [829, 249] on div "Completed invoice correction 1 day ago NK" at bounding box center [891, 231] width 389 height 36
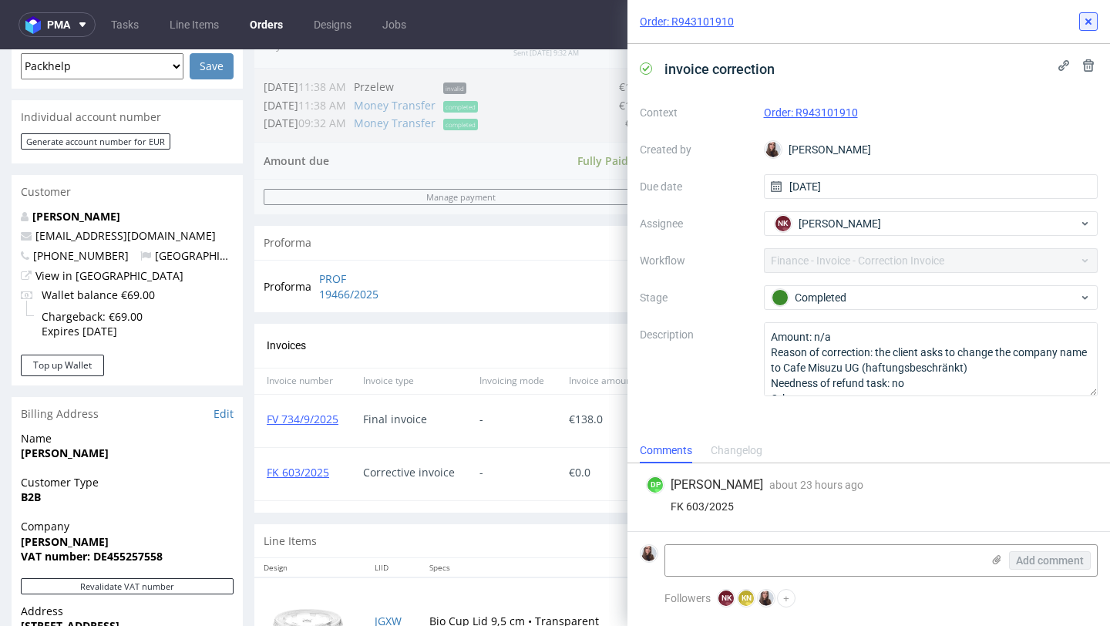
click at [1091, 18] on icon at bounding box center [1088, 21] width 12 height 12
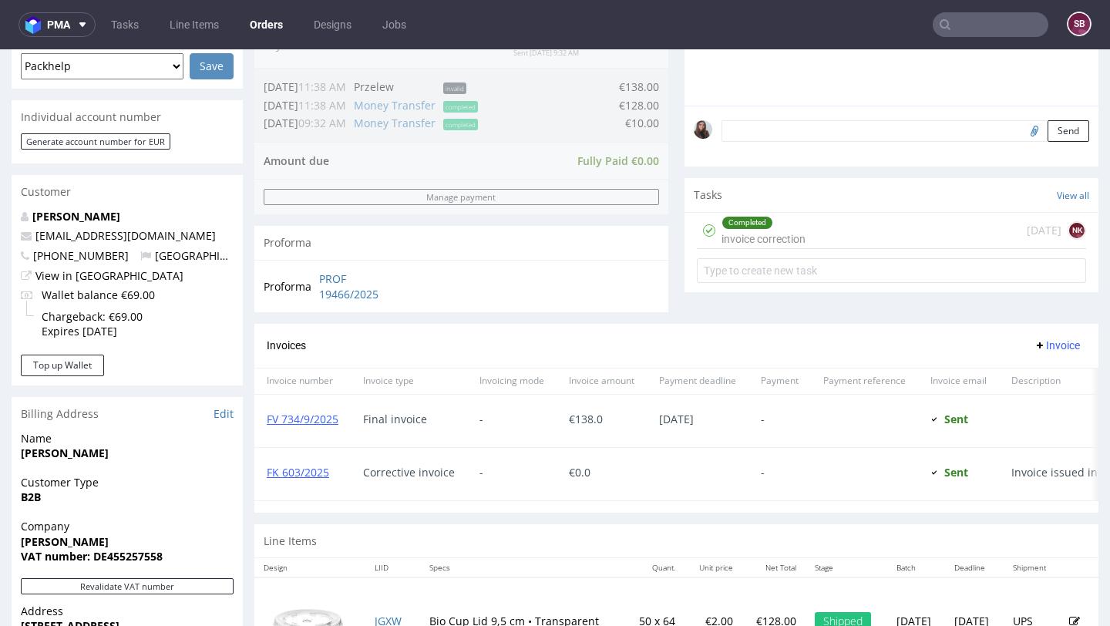
click at [964, 235] on div "Completed invoice correction 1 day ago NK" at bounding box center [891, 231] width 389 height 36
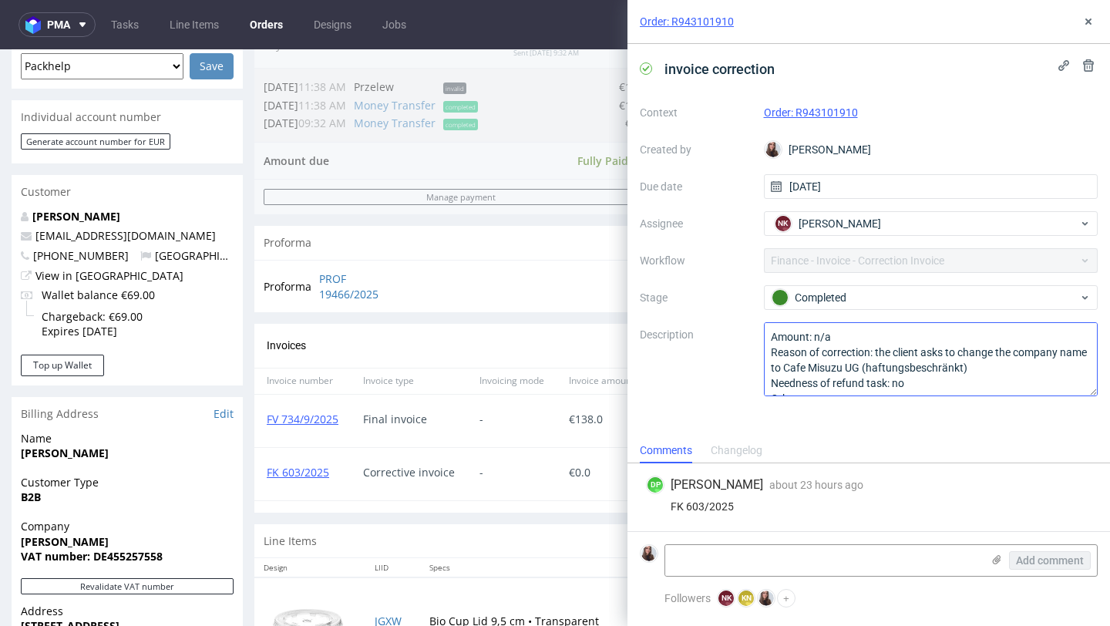
scroll to position [17, 0]
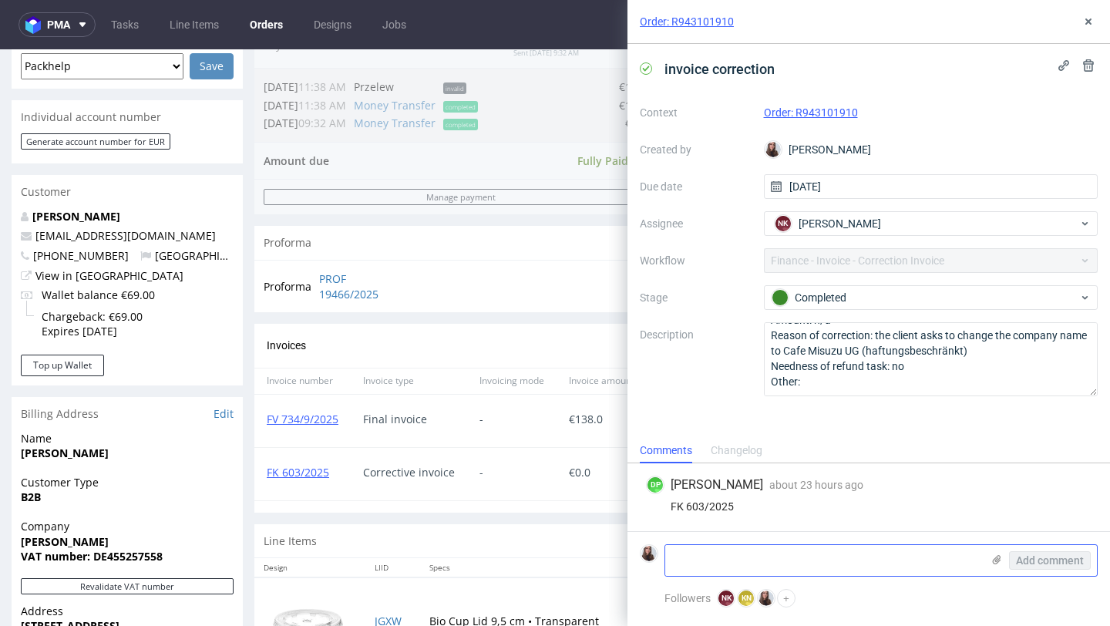
click at [778, 557] on textarea at bounding box center [823, 560] width 316 height 31
click at [739, 546] on textarea at bounding box center [823, 560] width 316 height 31
paste textarea "The attached PDF only contains the old and new name, but no invoice amount. Add…"
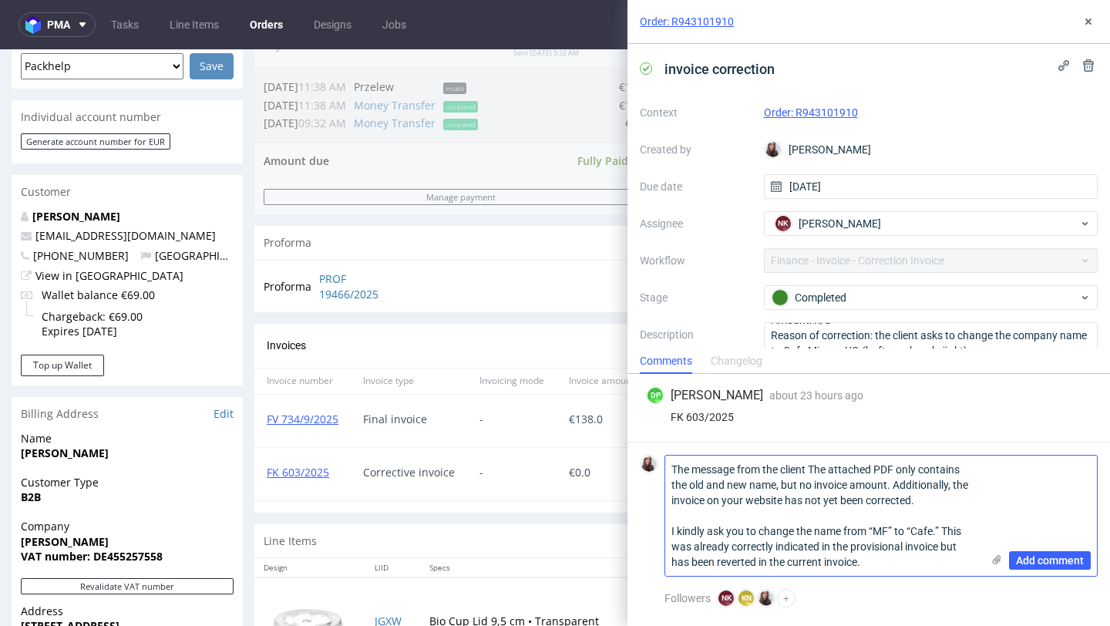
scroll to position [0, 0]
click at [888, 532] on textarea "The message from the client The attached PDF only contains the old and new name…" at bounding box center [823, 516] width 316 height 120
paste textarea "Misuzu Fujikawa"
click at [698, 545] on textarea "The message from the client The attached PDF only contains the old and new name…" at bounding box center [823, 516] width 316 height 120
paste textarea "afe Misuzu UG (haftungsbeschränkt)"
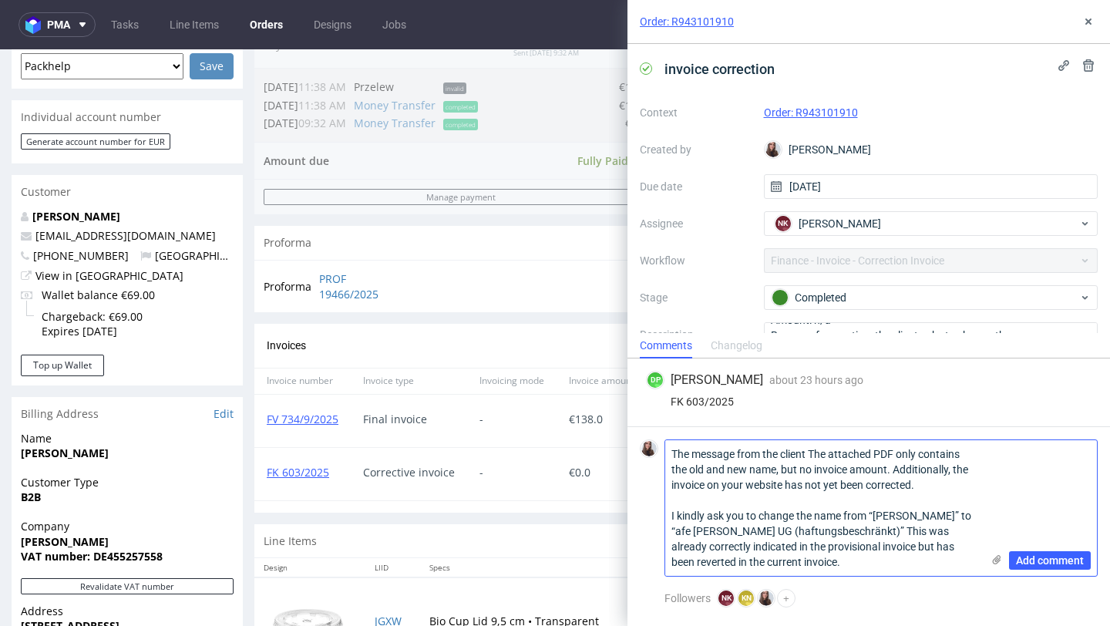
click at [679, 530] on textarea "The message from the client The attached PDF only contains the old and new name…" at bounding box center [823, 508] width 316 height 136
type textarea "The message from the client The attached PDF only contains the old and new name…"
click at [1047, 560] on span "Add comment" at bounding box center [1050, 560] width 68 height 11
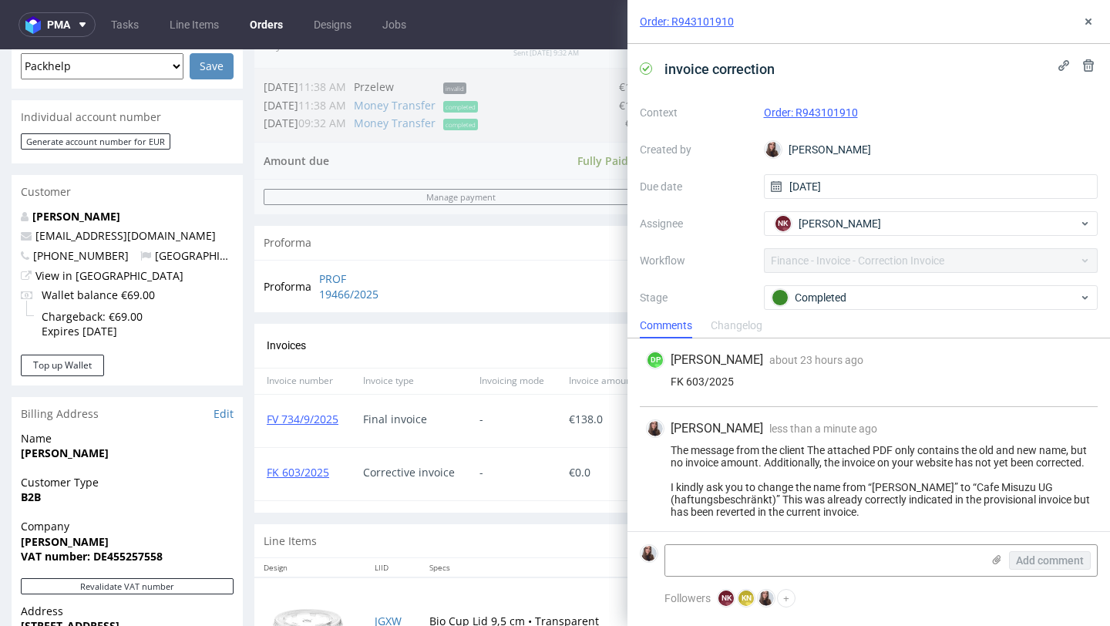
scroll to position [5, 0]
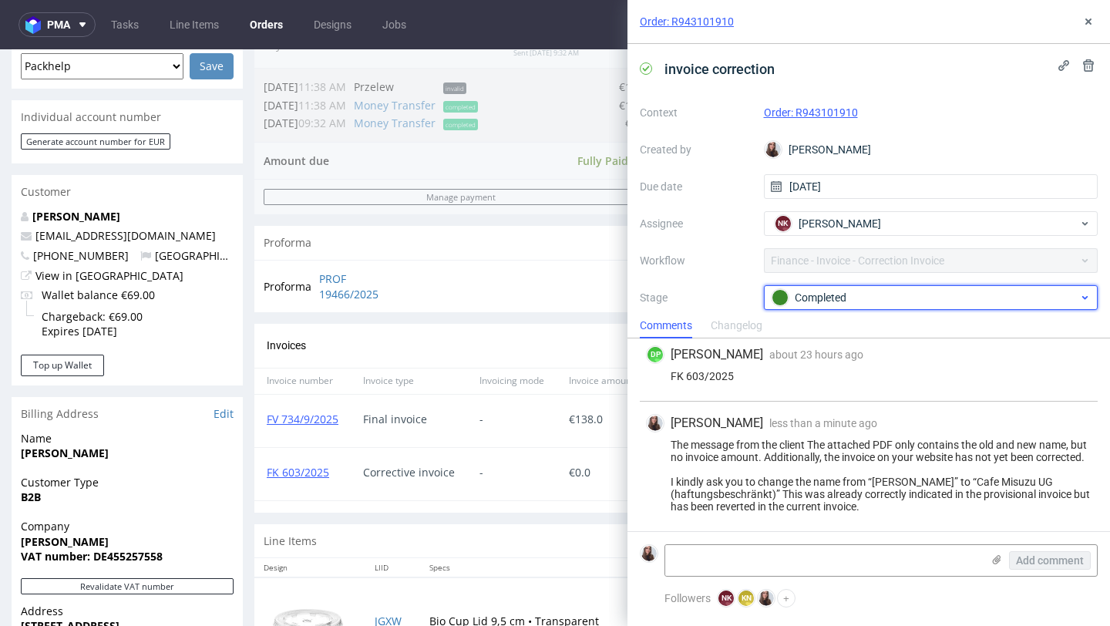
click at [829, 288] on div "Completed" at bounding box center [931, 297] width 335 height 25
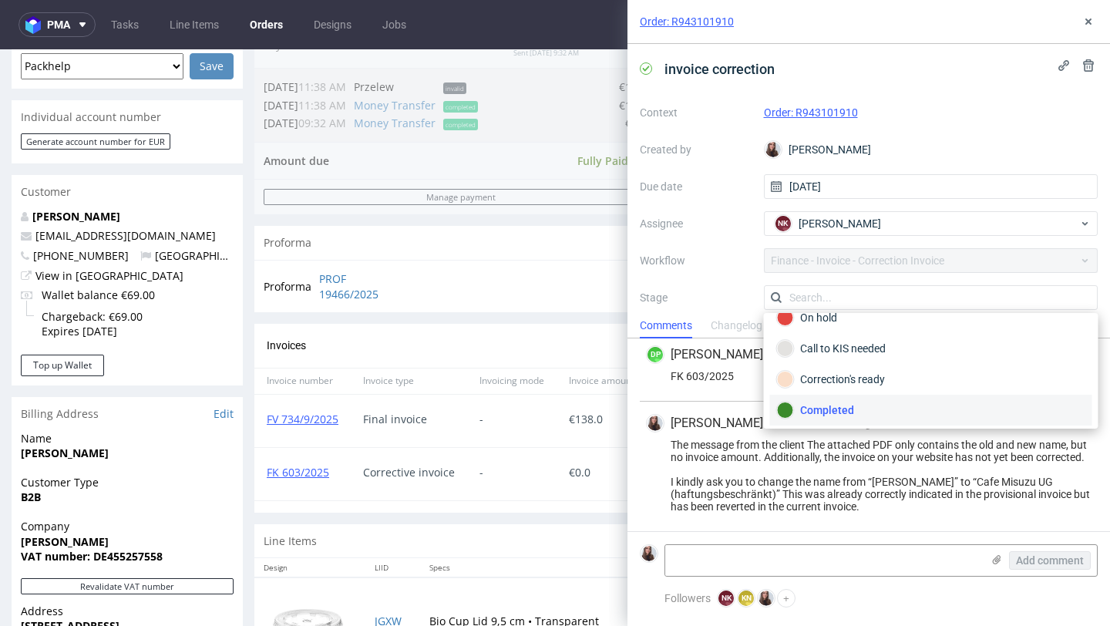
scroll to position [126, 0]
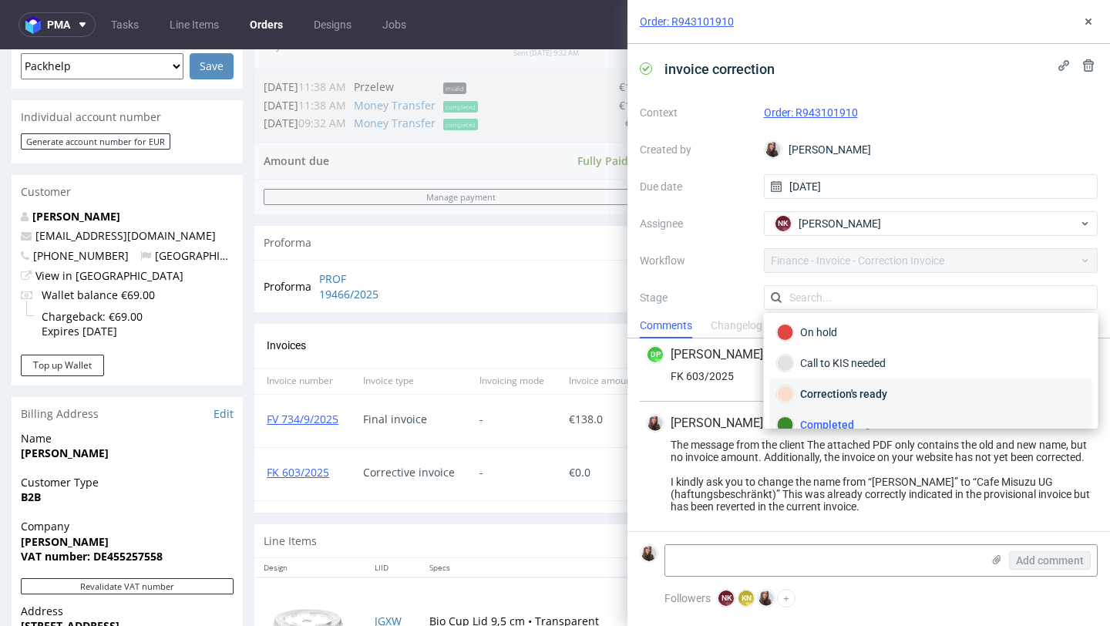
click at [878, 392] on div "Correction's ready" at bounding box center [931, 393] width 308 height 17
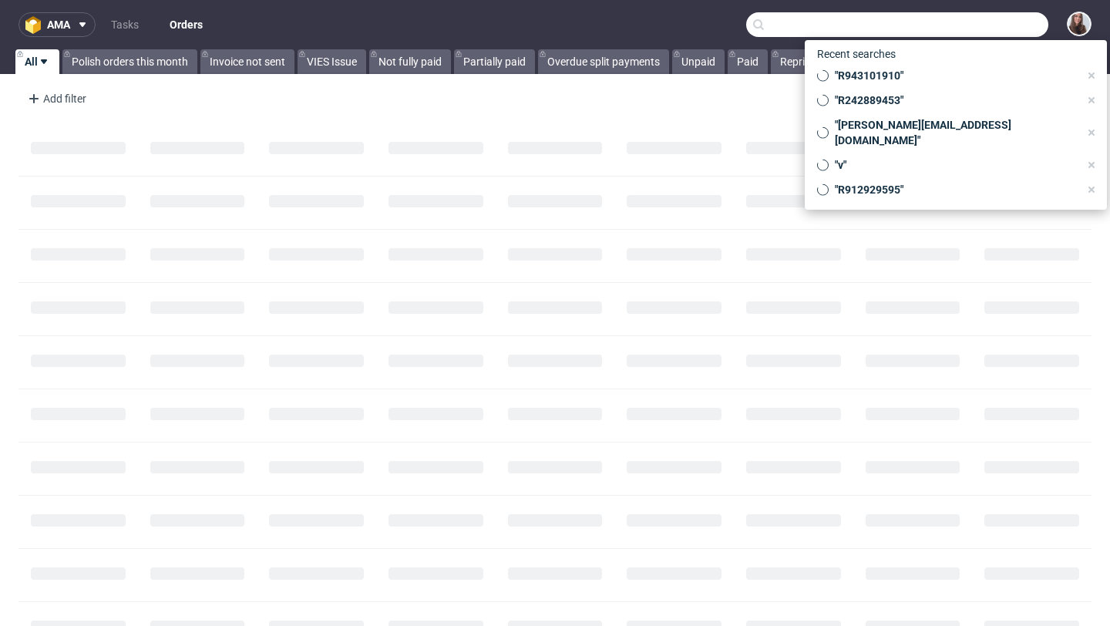
click at [930, 33] on input "text" at bounding box center [897, 24] width 302 height 25
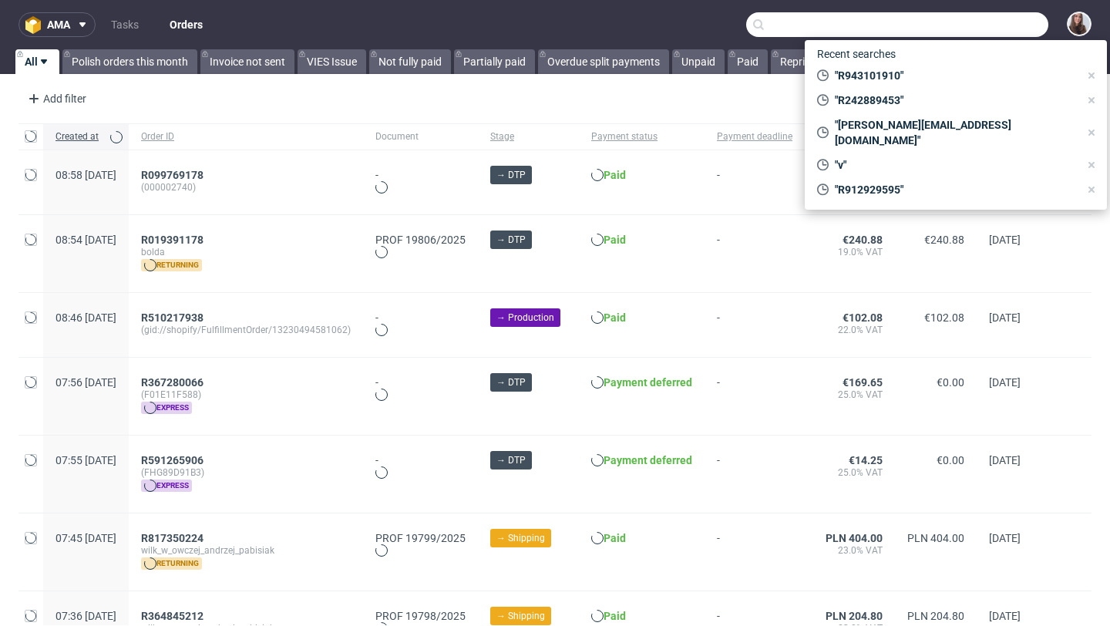
paste input "R223189202"
type input "R223189202"
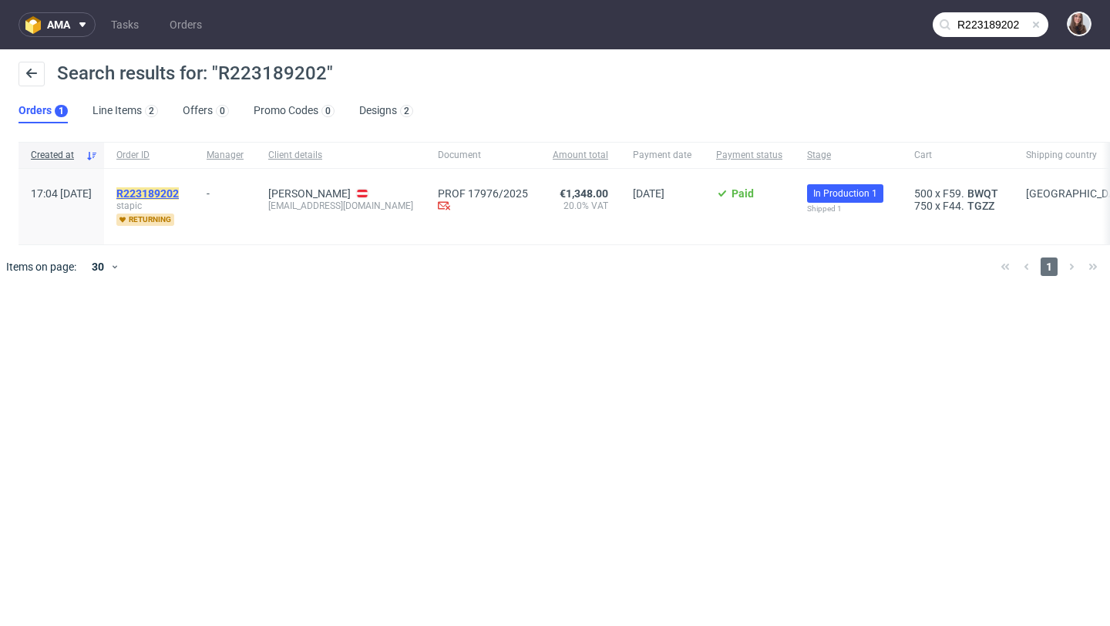
click at [179, 194] on mark "R223189202" at bounding box center [147, 193] width 62 height 12
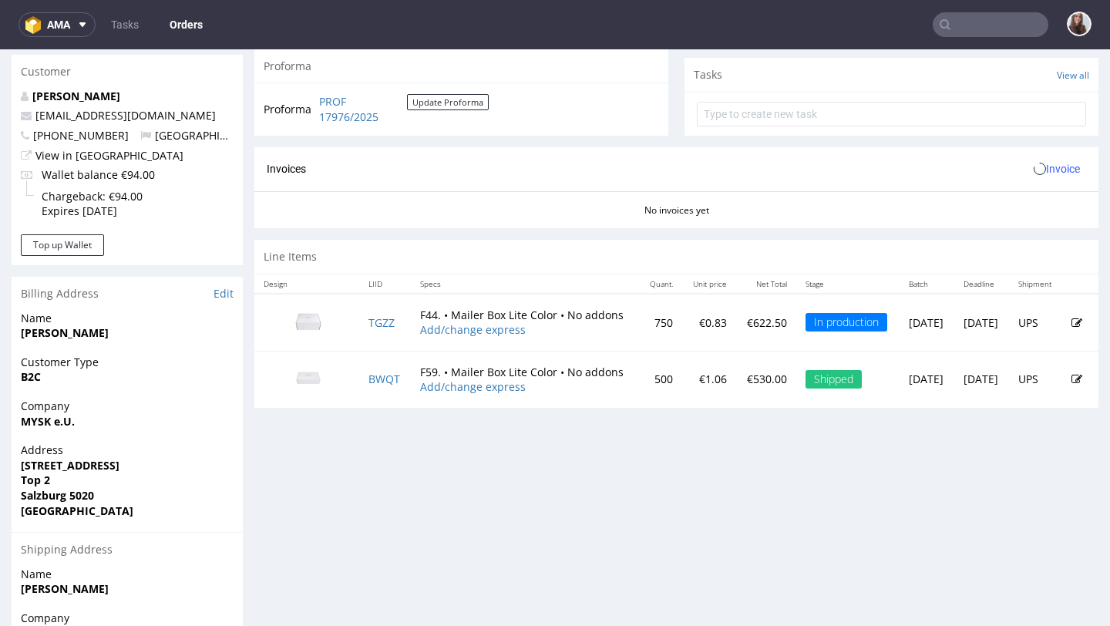
scroll to position [557, 0]
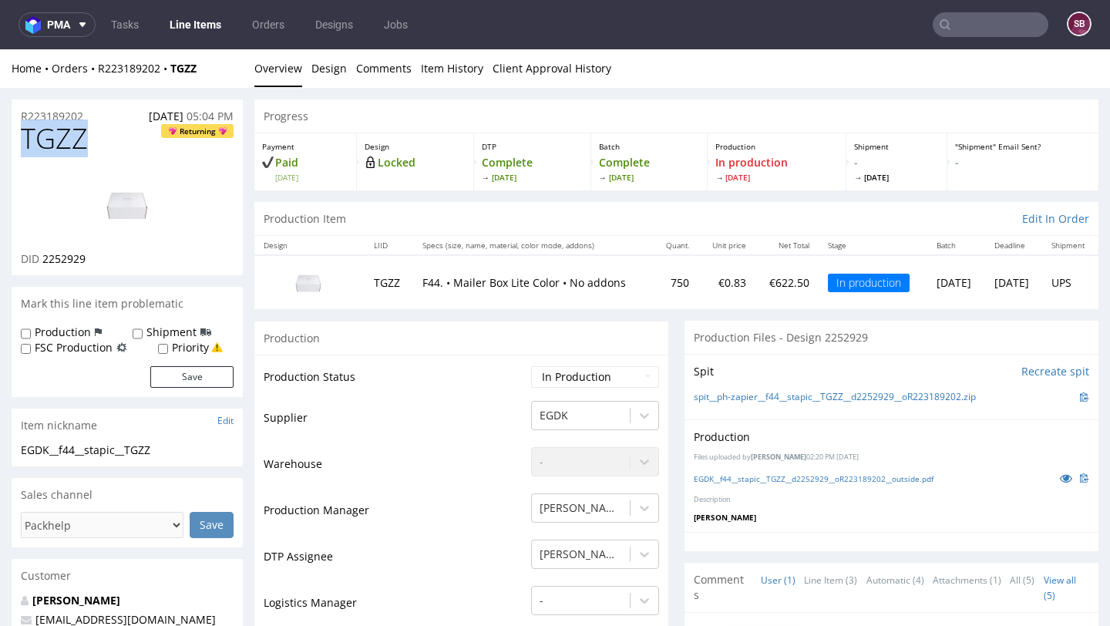
drag, startPoint x: 103, startPoint y: 137, endPoint x: 28, endPoint y: 136, distance: 74.8
click at [28, 136] on h1 "TGZZ Returning" at bounding box center [127, 138] width 213 height 31
copy span "TGZZ"
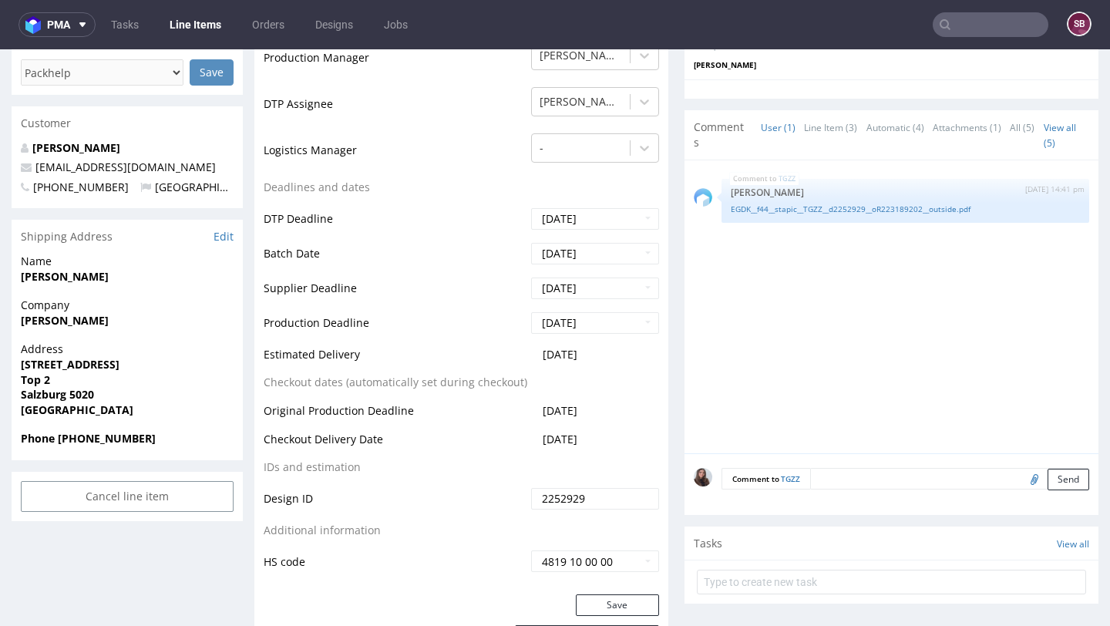
scroll to position [447, 0]
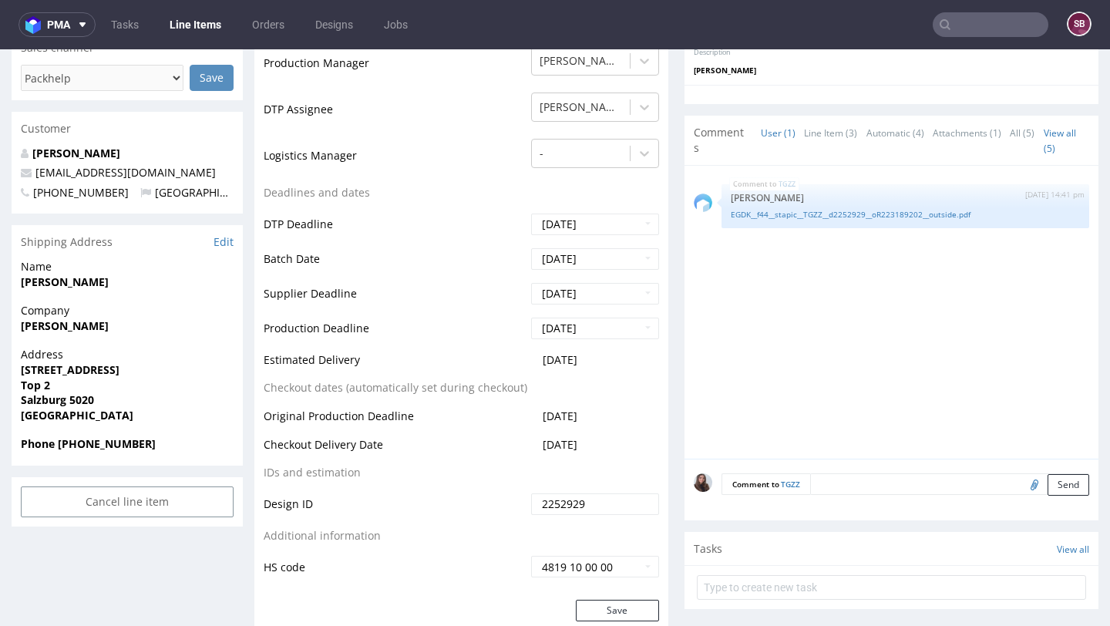
drag, startPoint x: 261, startPoint y: 357, endPoint x: 599, endPoint y: 369, distance: 338.6
click at [599, 369] on div "Production Status Waiting for Artwork Waiting for Diecut Waiting for Mockup Wai…" at bounding box center [461, 254] width 414 height 692
click at [599, 369] on td "[DATE]" at bounding box center [593, 365] width 132 height 29
drag, startPoint x: 620, startPoint y: 365, endPoint x: 265, endPoint y: 361, distance: 354.6
click at [265, 361] on tr "Estimated Delivery [DATE]" at bounding box center [461, 365] width 395 height 29
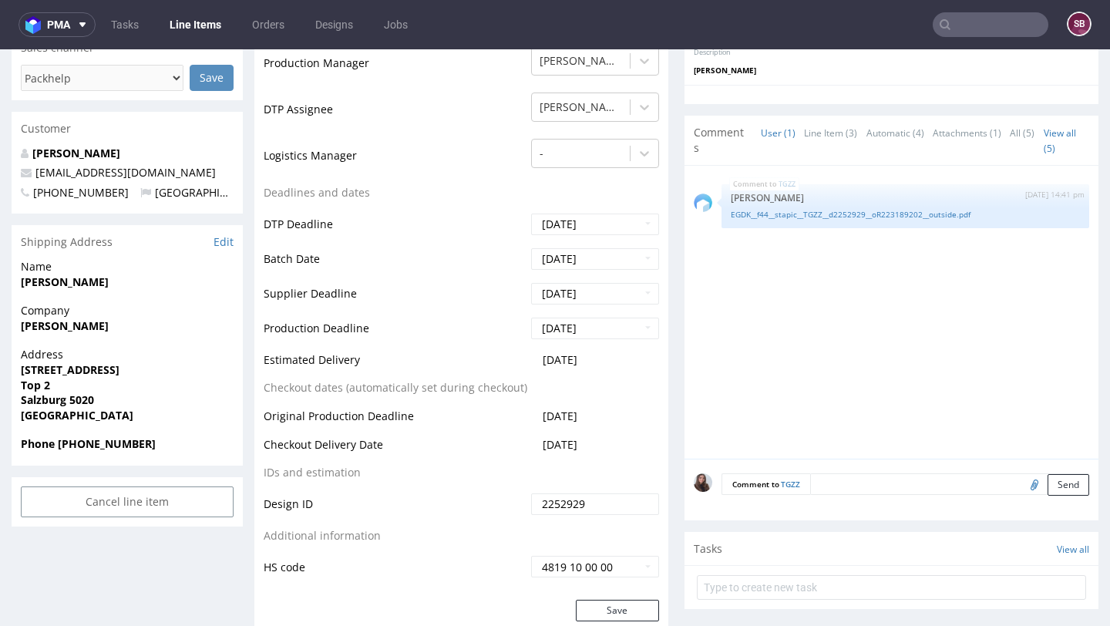
copy tr "Estimated Delivery [DATE]"
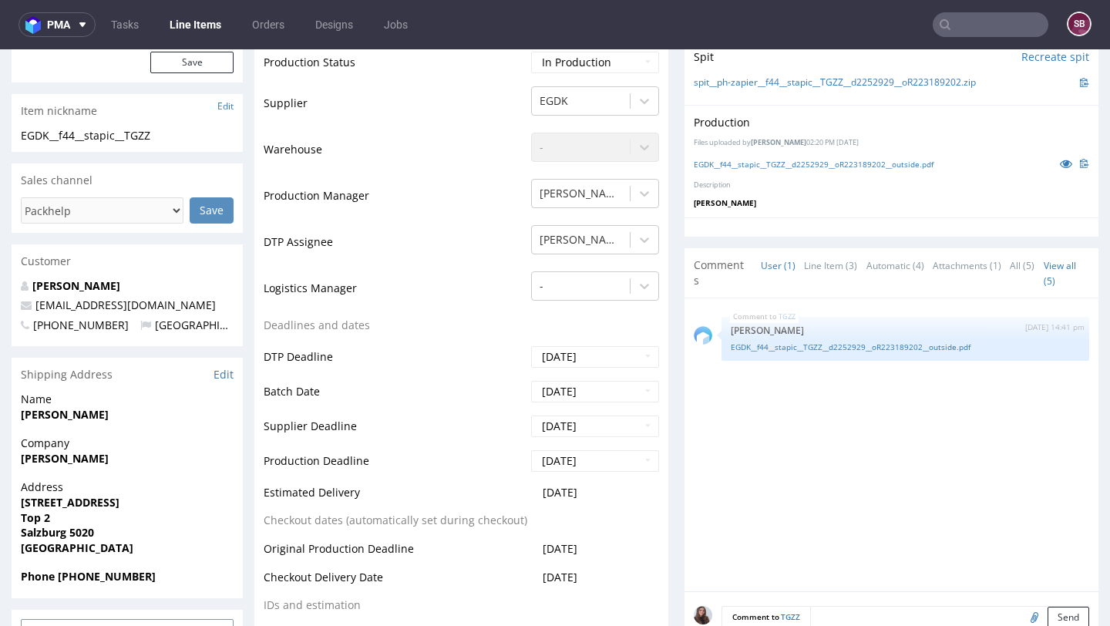
scroll to position [0, 0]
